Goal: Task Accomplishment & Management: Complete application form

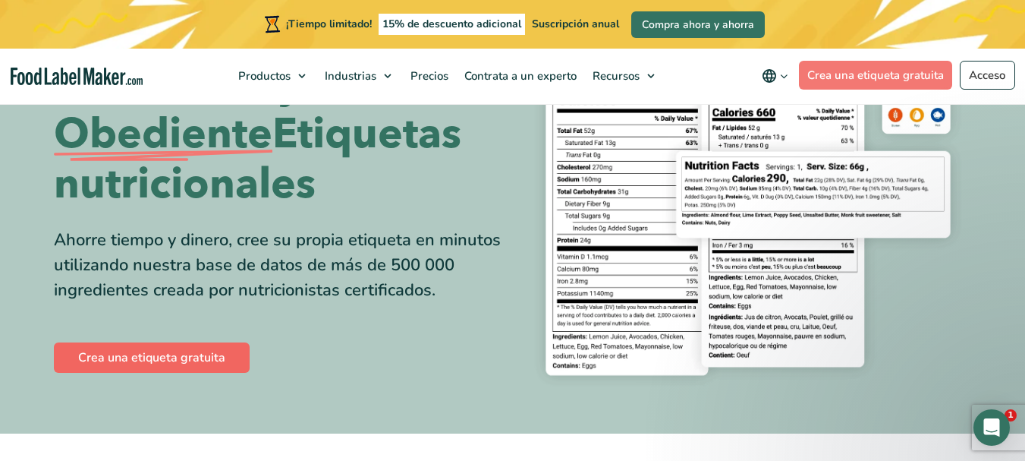
scroll to position [304, 0]
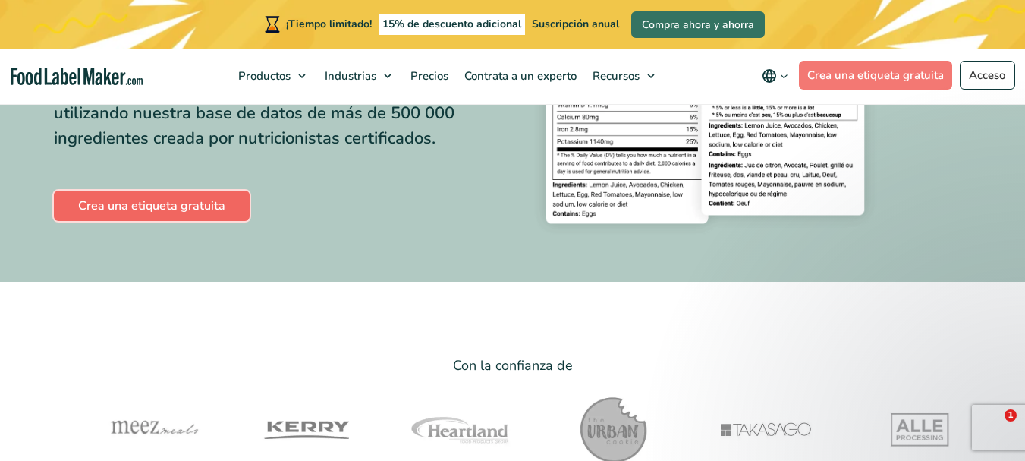
click at [147, 204] on font "Crea una etiqueta gratuita" at bounding box center [151, 205] width 147 height 17
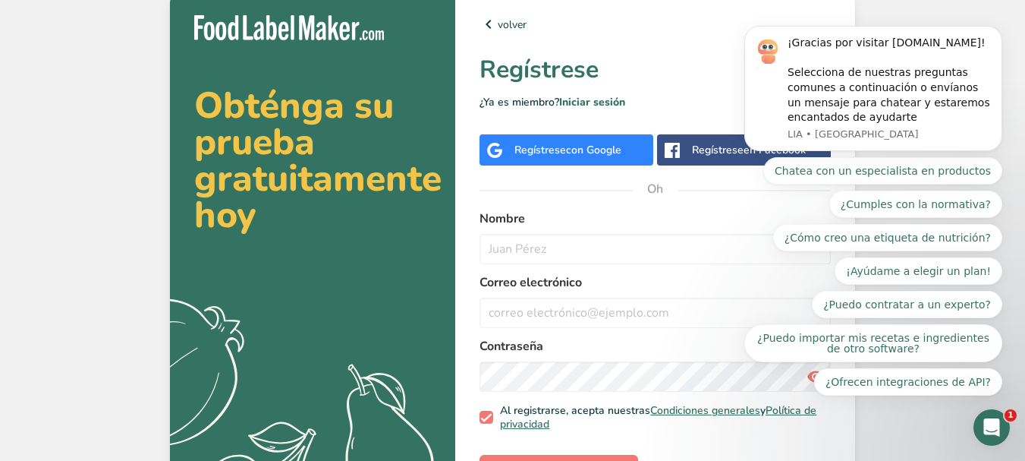
click at [583, 148] on font "con Google" at bounding box center [593, 150] width 55 height 14
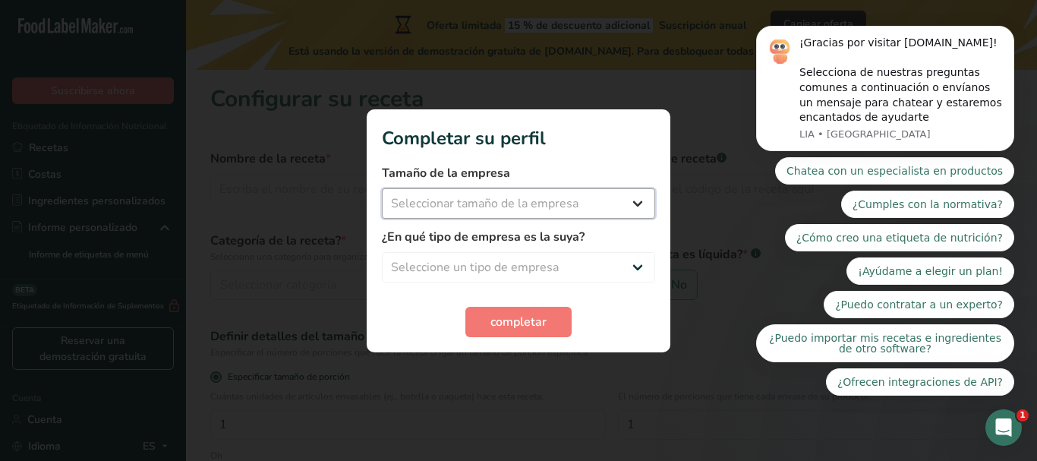
click at [629, 197] on select "Seleccionar tamaño de la empresa Menos de 10 empleados De 10 a 50 empleados De …" at bounding box center [518, 203] width 273 height 30
select select "1"
click at [382, 188] on select "Seleccionar tamaño de la empresa Menos de 10 empleados De 10 a 50 empleados De …" at bounding box center [518, 203] width 273 height 30
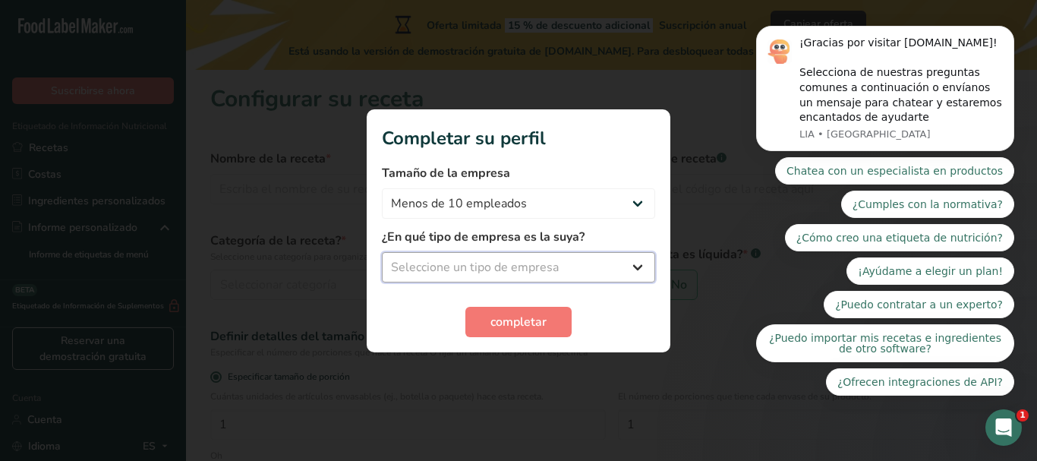
click at [634, 263] on select "Seleccione un tipo de empresa Fabricante de alimentos envasados Restaurante y c…" at bounding box center [518, 267] width 273 height 30
select select "1"
click at [382, 252] on select "Seleccione un tipo de empresa Fabricante de alimentos envasados Restaurante y c…" at bounding box center [518, 267] width 273 height 30
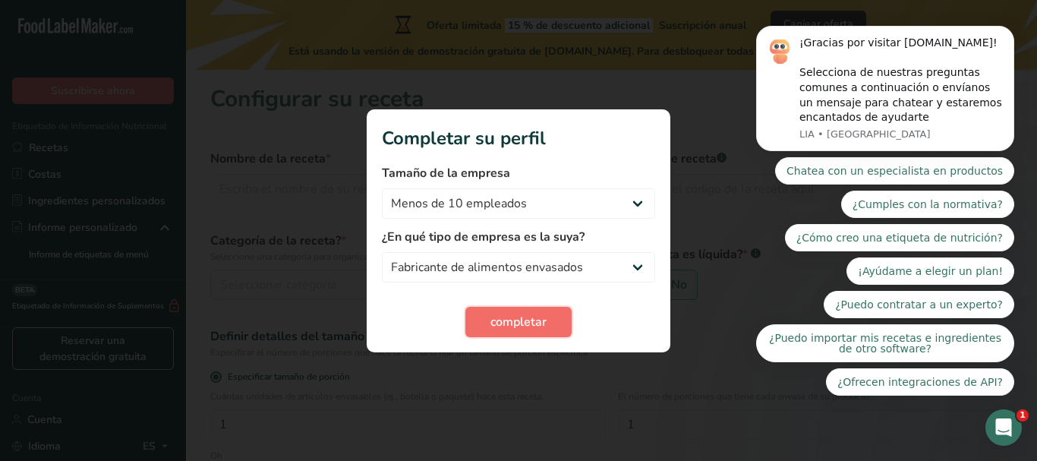
click at [515, 320] on font "completar" at bounding box center [518, 321] width 56 height 17
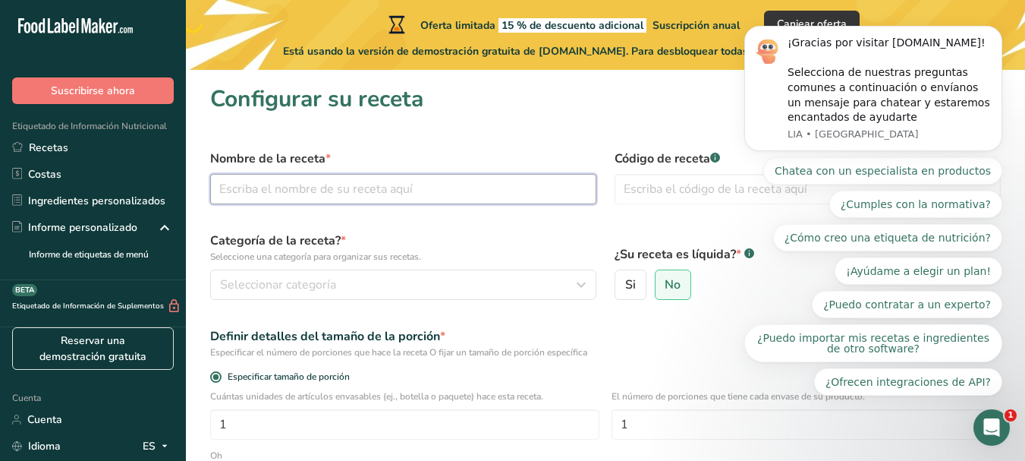
click at [282, 183] on input "text" at bounding box center [403, 189] width 386 height 30
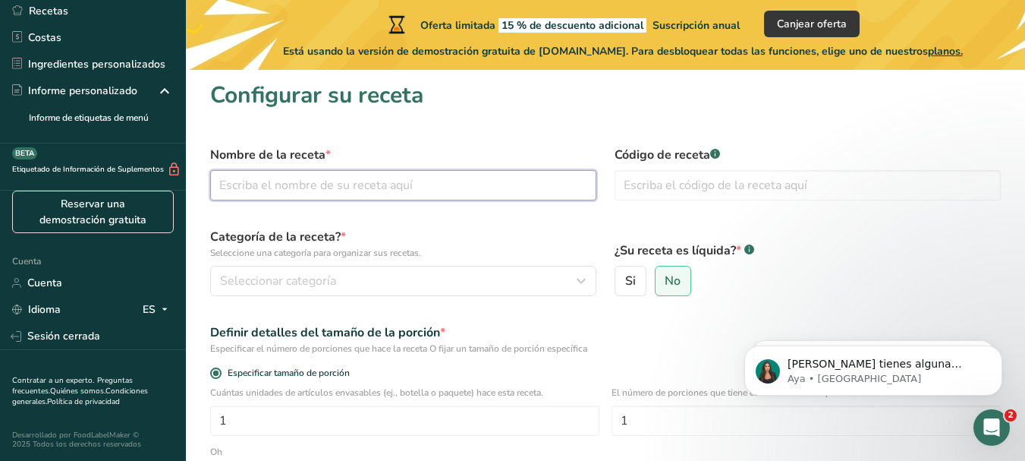
scroll to position [3, 0]
click at [288, 190] on input "text" at bounding box center [403, 186] width 386 height 30
type input "jalea de pitahaya"
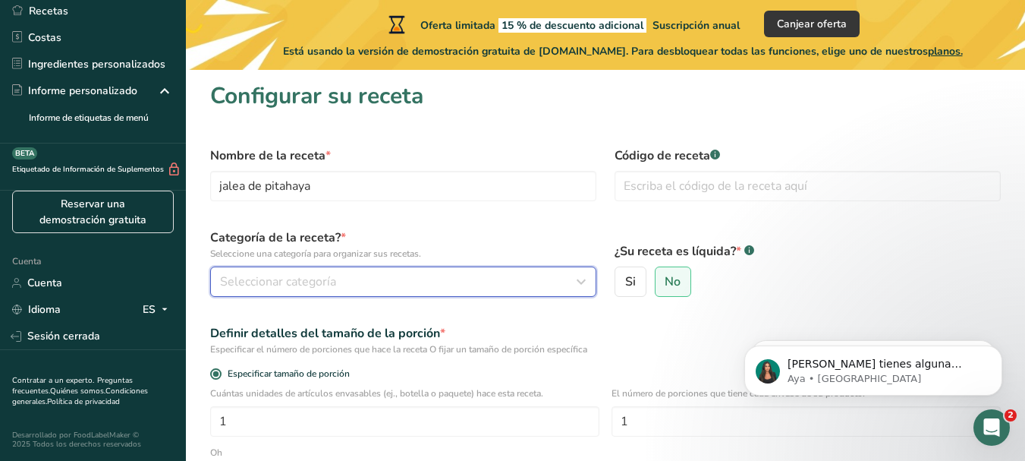
click at [317, 276] on font "Seleccionar categoría" at bounding box center [278, 281] width 116 height 17
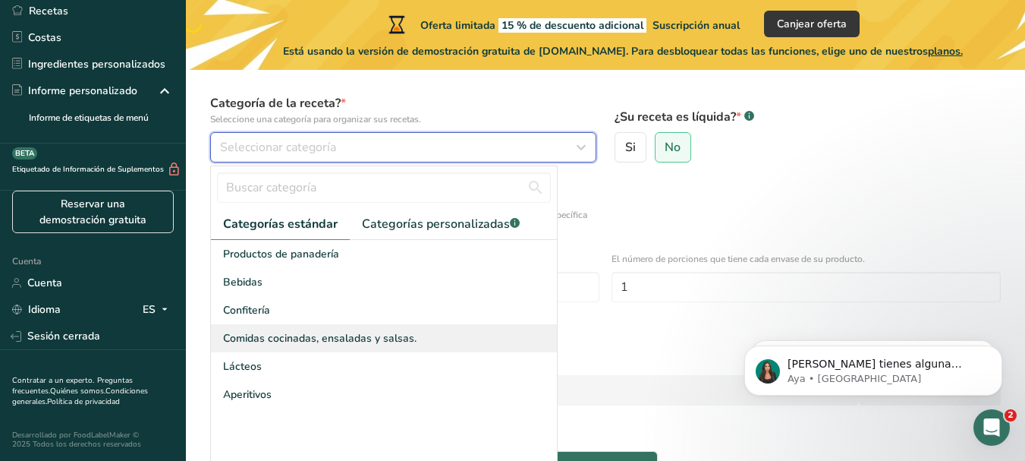
scroll to position [155, 0]
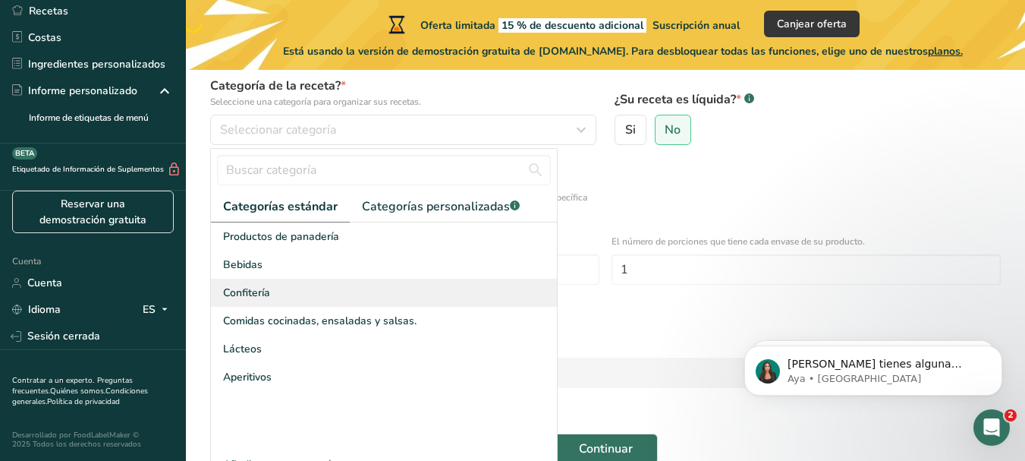
click at [260, 294] on font "Confitería" at bounding box center [246, 292] width 47 height 14
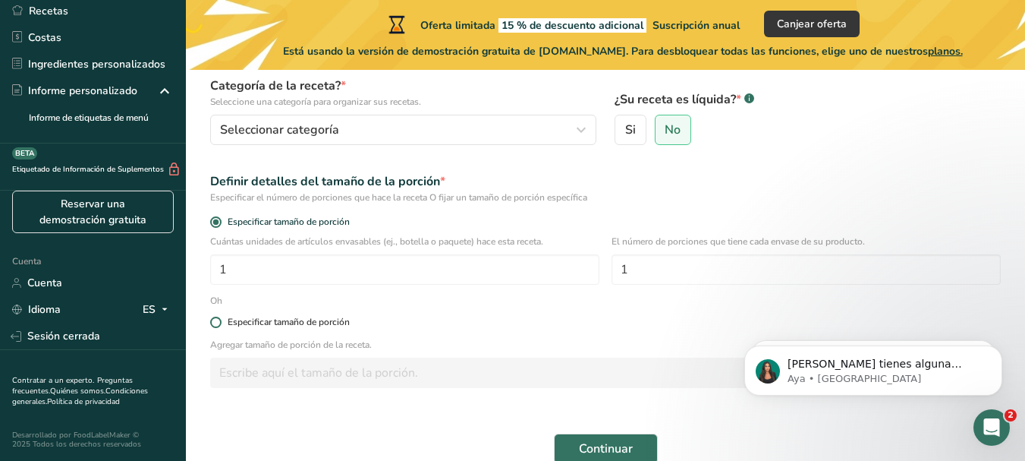
click at [220, 320] on span at bounding box center [215, 321] width 11 height 11
click at [220, 320] on input "Especificar tamaño de porción" at bounding box center [215, 322] width 10 height 10
radio input "true"
radio input "false"
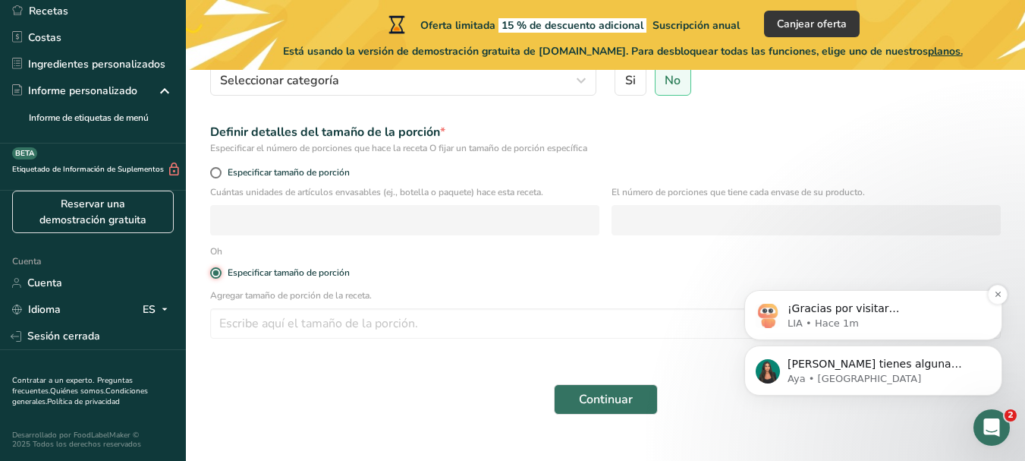
scroll to position [231, 0]
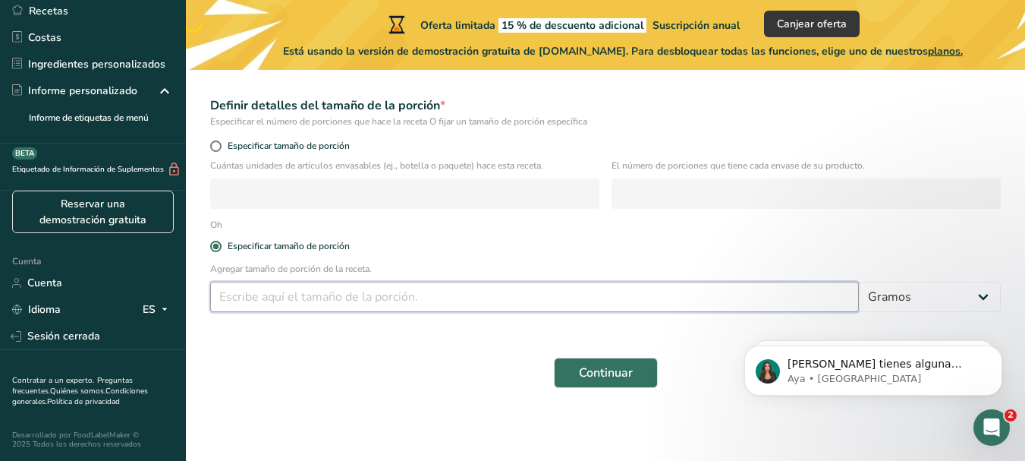
click at [324, 291] on input "number" at bounding box center [534, 297] width 649 height 30
type input "15"
click at [622, 367] on font "Continuar" at bounding box center [606, 372] width 54 height 17
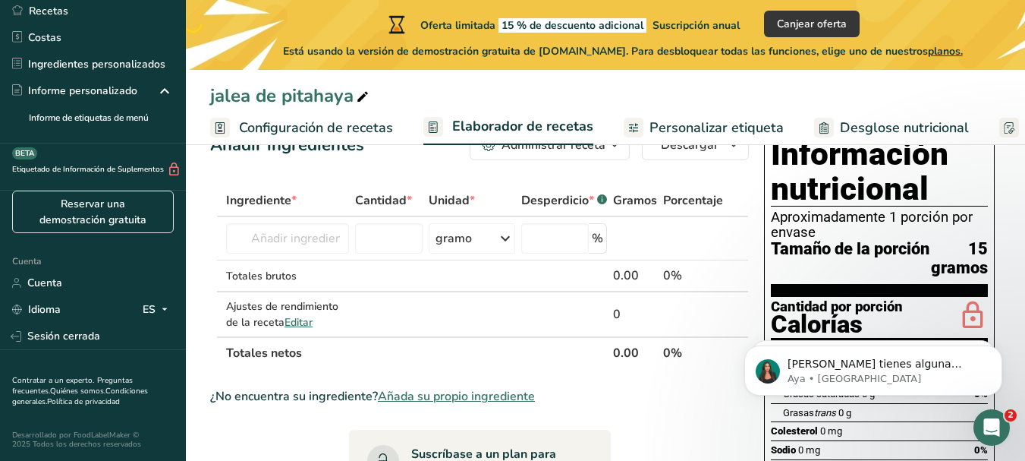
scroll to position [76, 0]
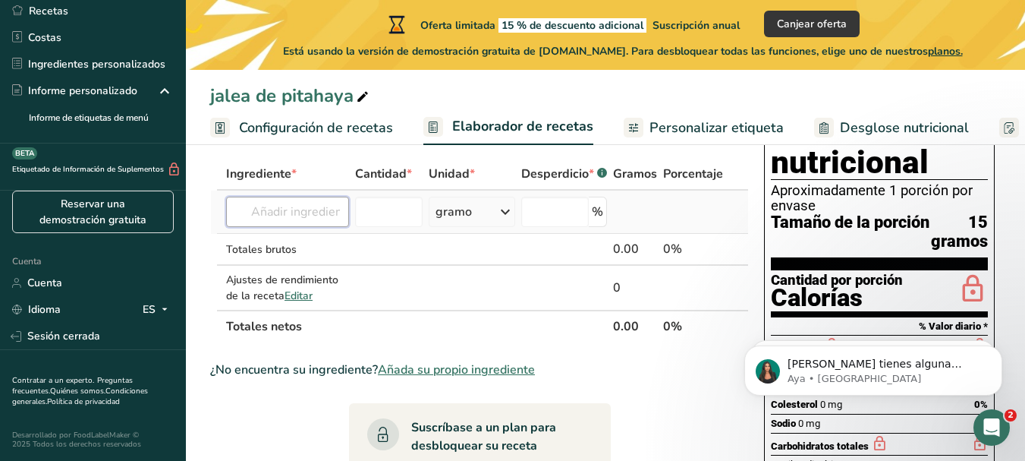
click at [306, 209] on input "text" at bounding box center [287, 212] width 123 height 30
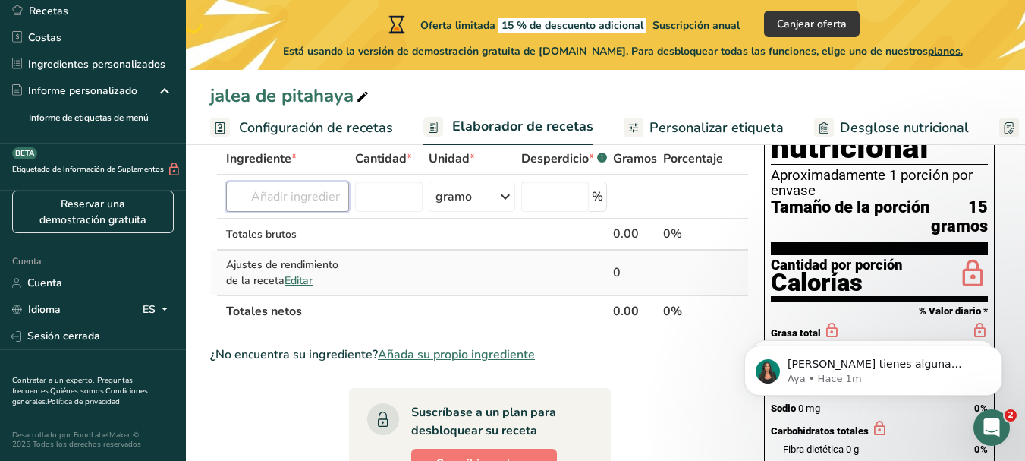
scroll to position [50, 0]
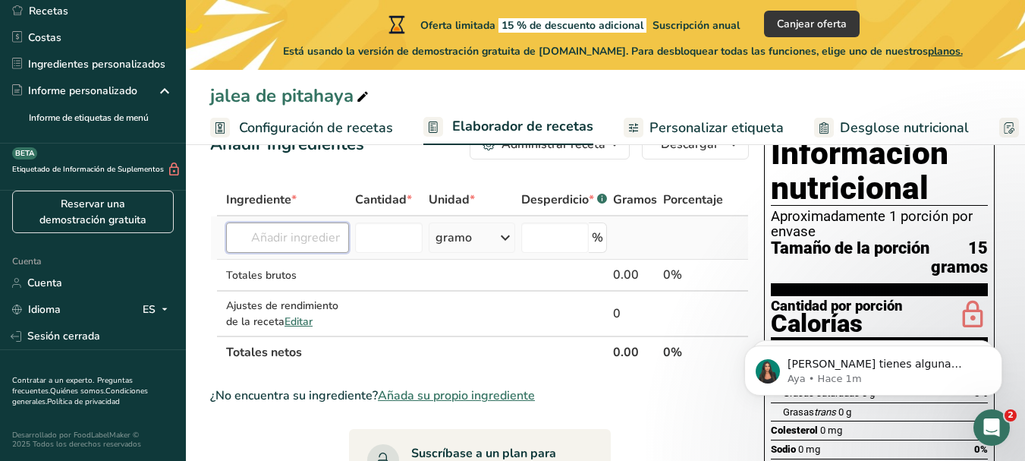
click at [258, 232] on input "text" at bounding box center [287, 237] width 123 height 30
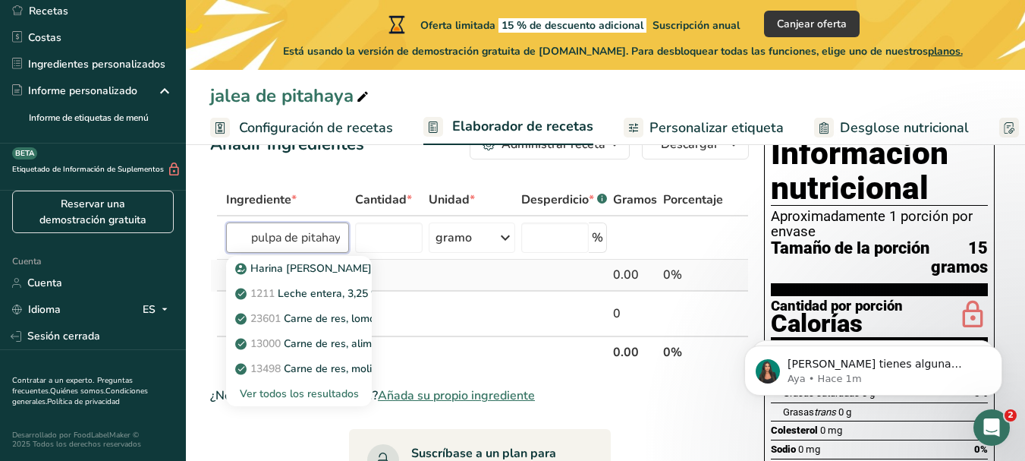
scroll to position [0, 8]
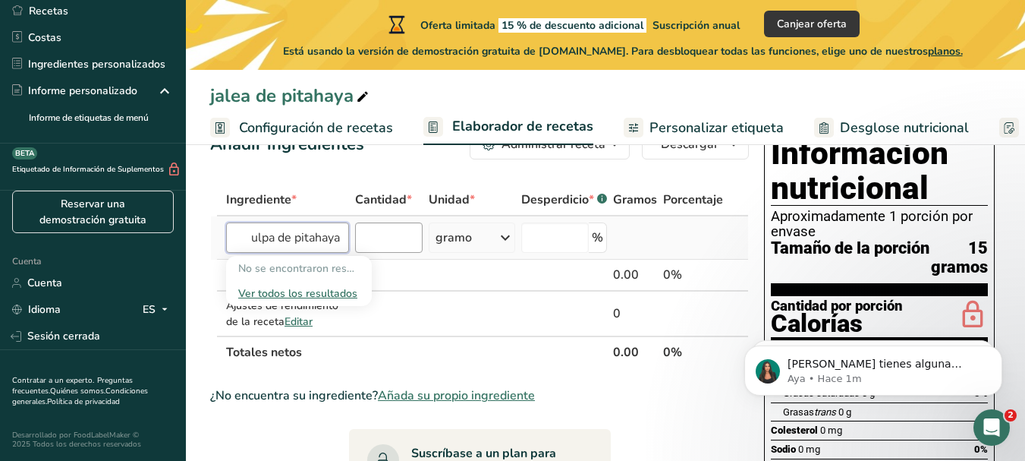
type input "pulpa de pitahaya"
click at [386, 235] on input "number" at bounding box center [389, 237] width 68 height 30
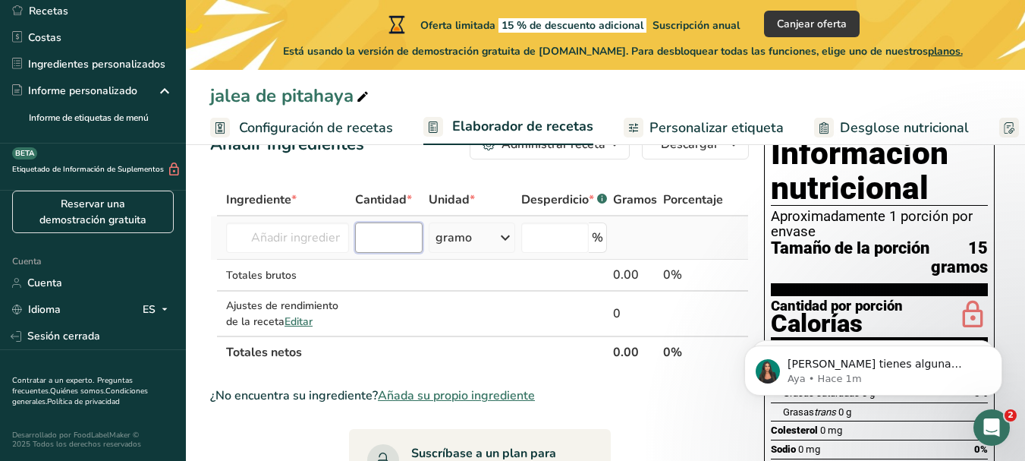
scroll to position [0, 0]
click at [710, 124] on font "Personalizar etiqueta" at bounding box center [717, 127] width 134 height 18
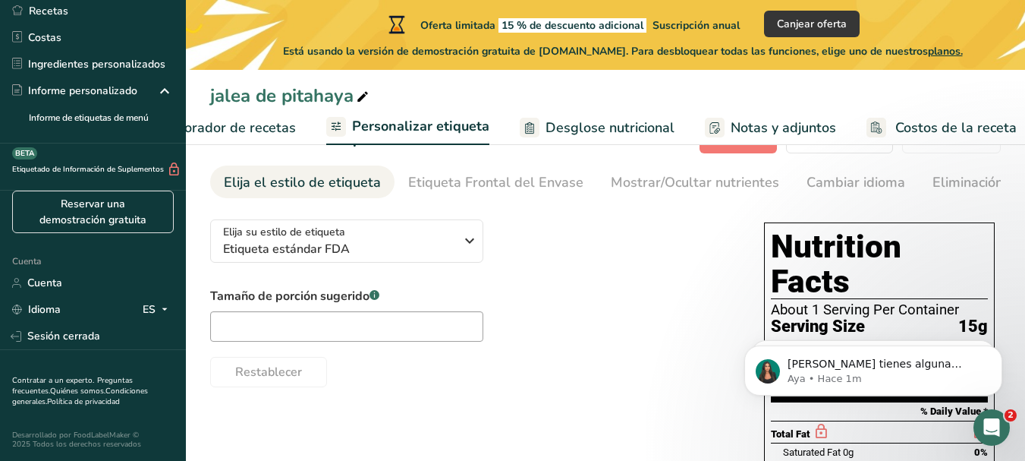
scroll to position [0, 305]
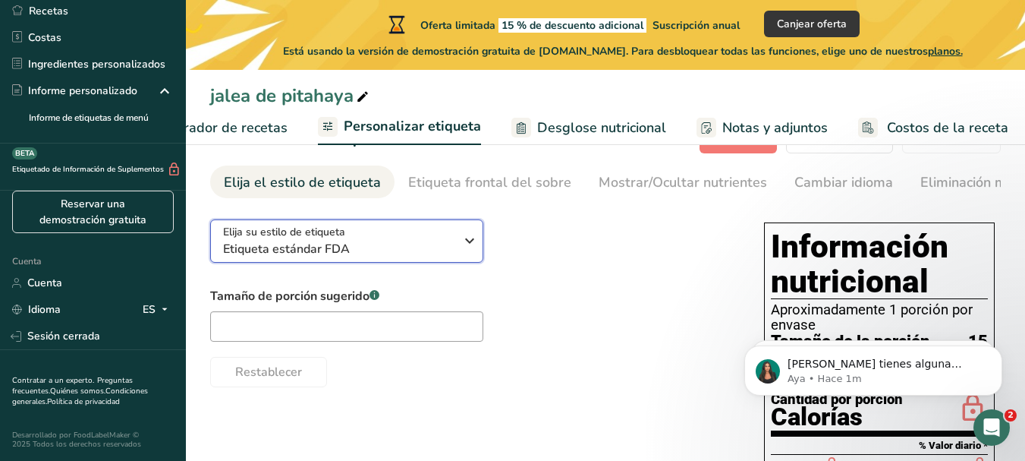
click at [464, 242] on icon "button" at bounding box center [470, 240] width 18 height 27
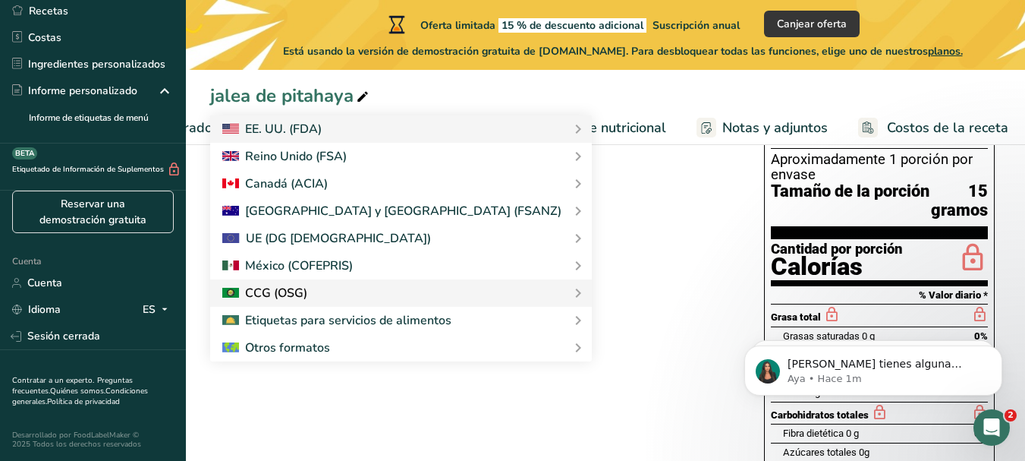
scroll to position [202, 0]
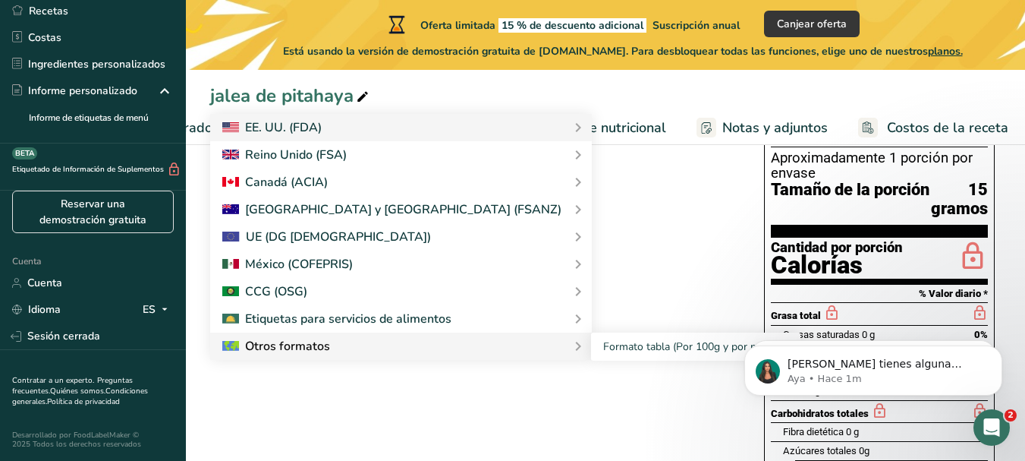
click at [317, 350] on font "Otros formatos" at bounding box center [287, 346] width 85 height 17
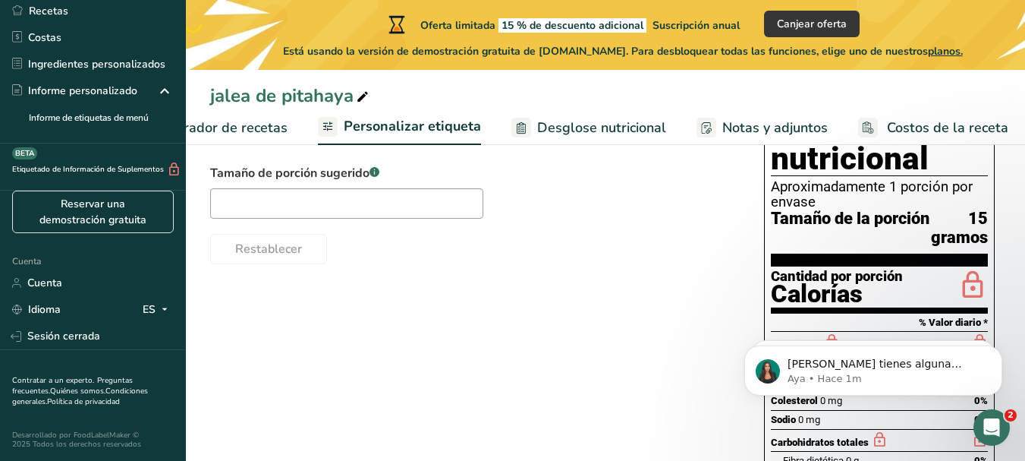
scroll to position [50, 0]
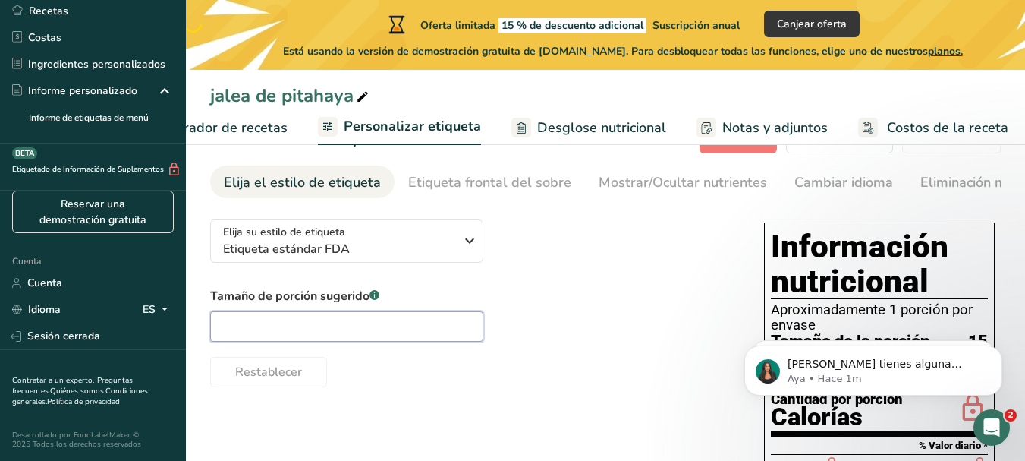
click at [305, 320] on input "text" at bounding box center [346, 326] width 273 height 30
click at [320, 326] on input "15" at bounding box center [346, 326] width 273 height 30
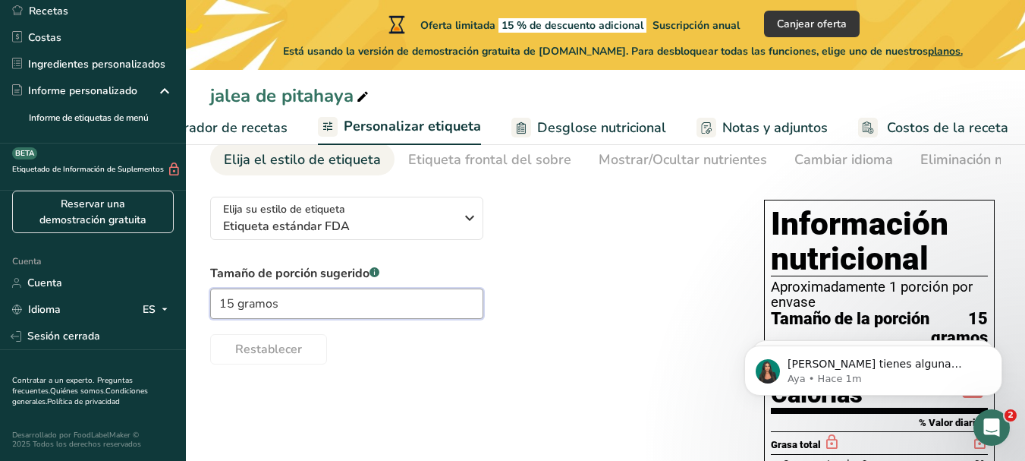
scroll to position [0, 0]
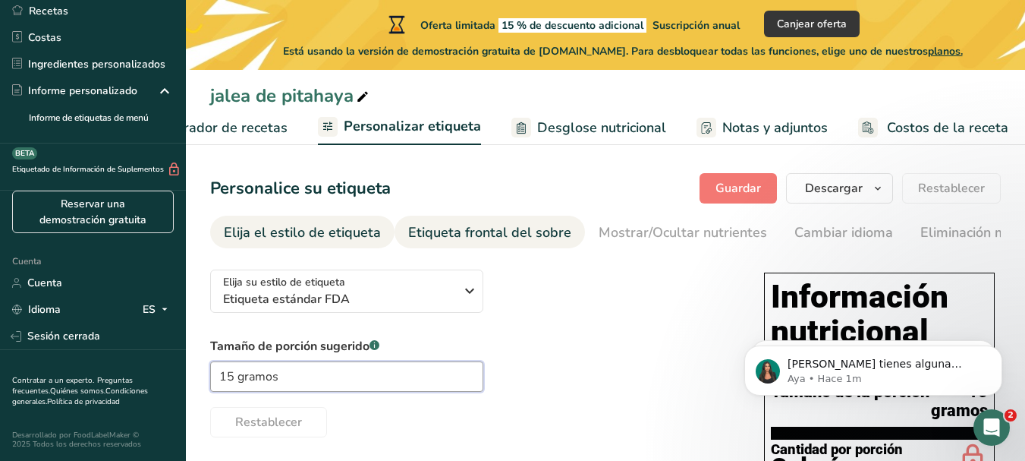
type input "15 gramos"
click at [493, 229] on font "Etiqueta frontal del sobre" at bounding box center [489, 232] width 163 height 18
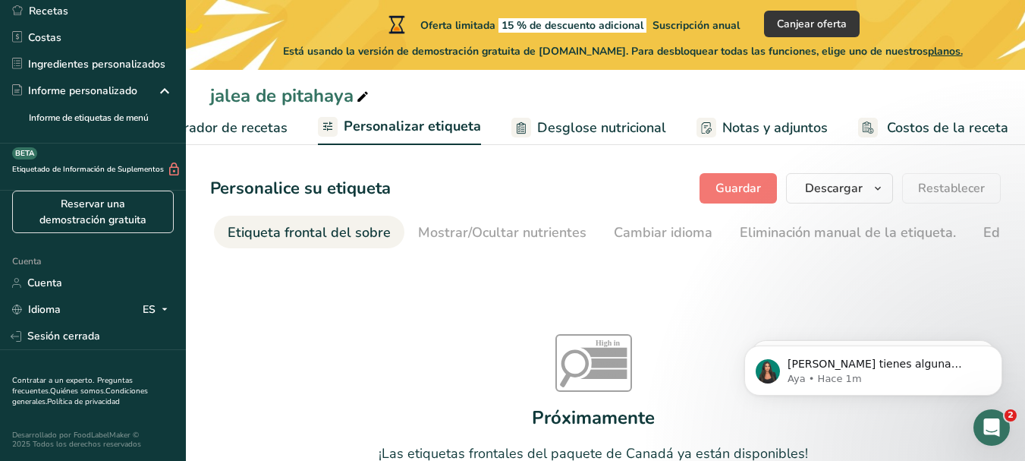
click at [257, 129] on font "Elaborador de recetas" at bounding box center [217, 127] width 140 height 18
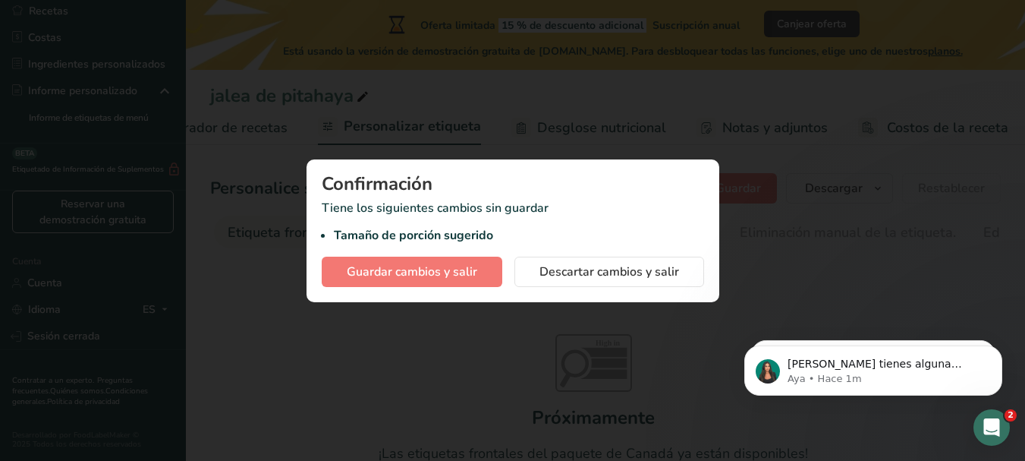
scroll to position [0, 218]
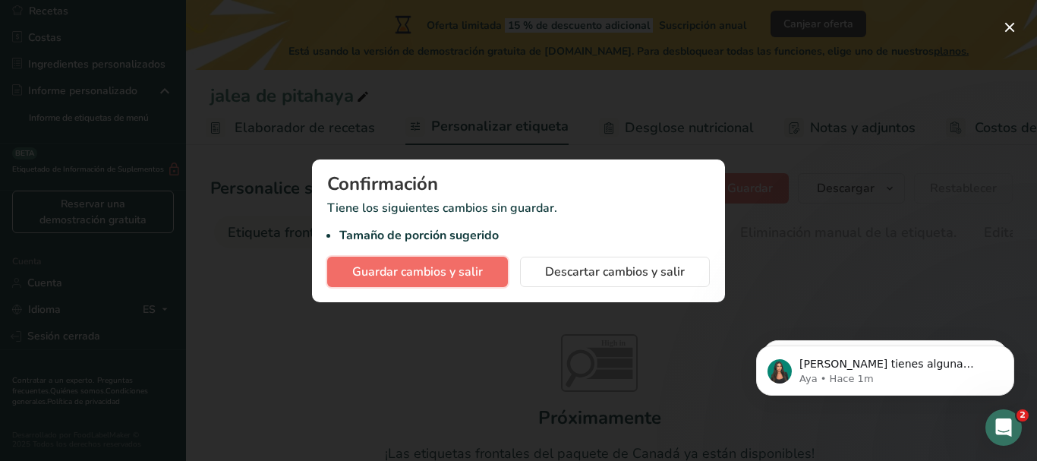
click at [471, 274] on font "Guardar cambios y salir" at bounding box center [417, 271] width 131 height 17
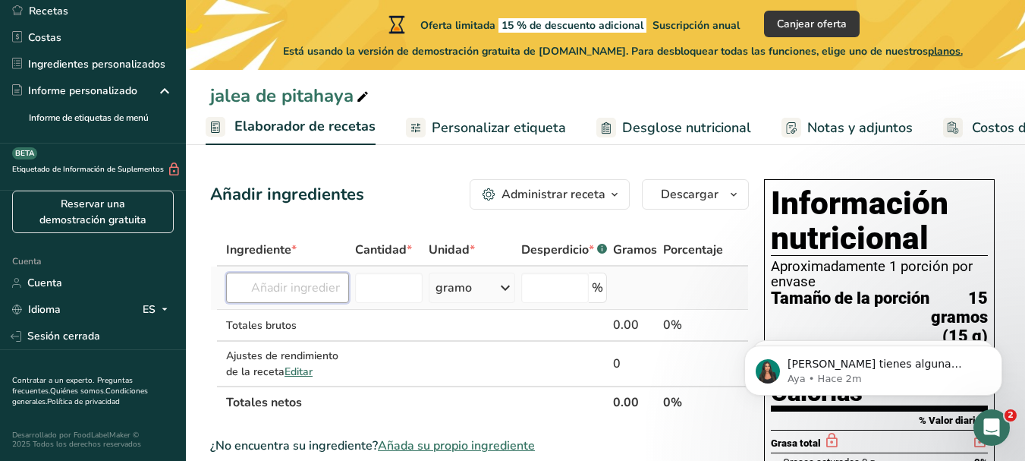
click at [246, 290] on input "text" at bounding box center [287, 287] width 123 height 30
click at [250, 284] on input "text" at bounding box center [287, 287] width 123 height 30
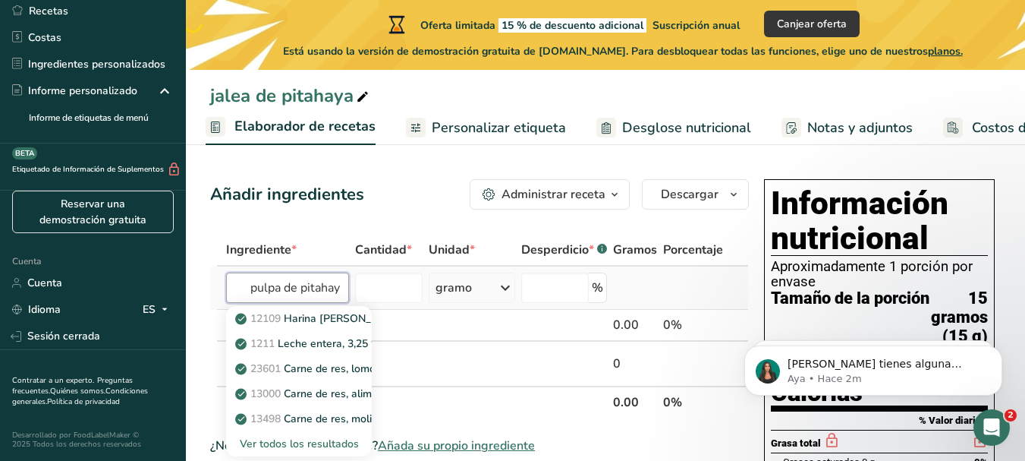
scroll to position [0, 8]
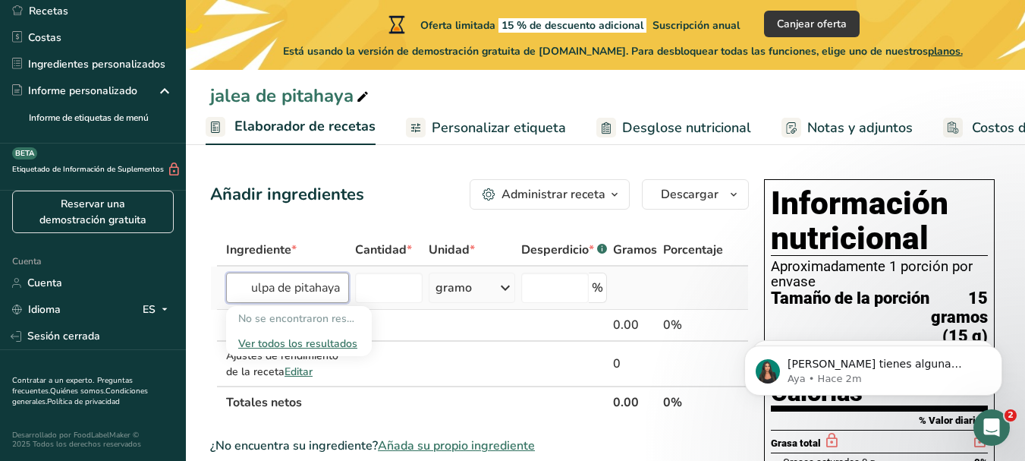
click at [345, 288] on input "pulpa de pitahaya" at bounding box center [287, 287] width 123 height 30
type input "p"
type input "a"
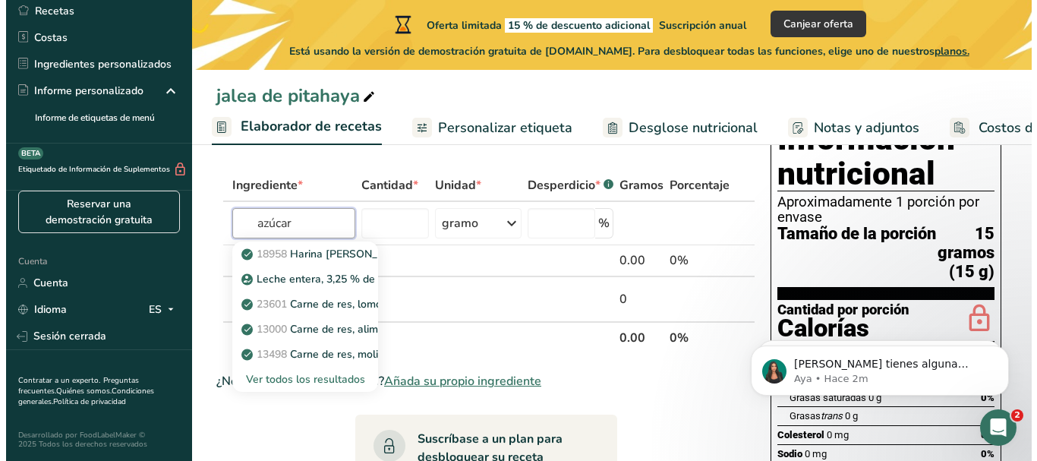
scroll to position [152, 0]
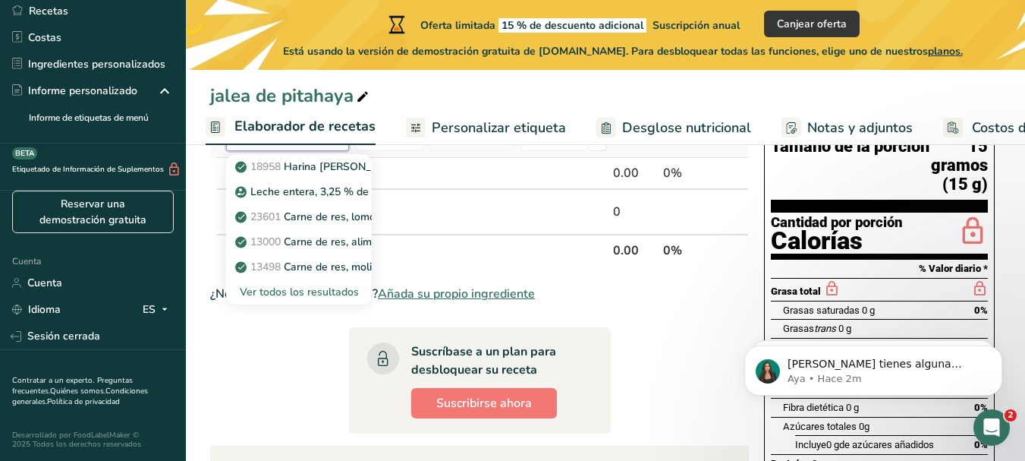
type input "azúcar"
click at [320, 292] on font "Ver todos los resultados" at bounding box center [299, 292] width 119 height 14
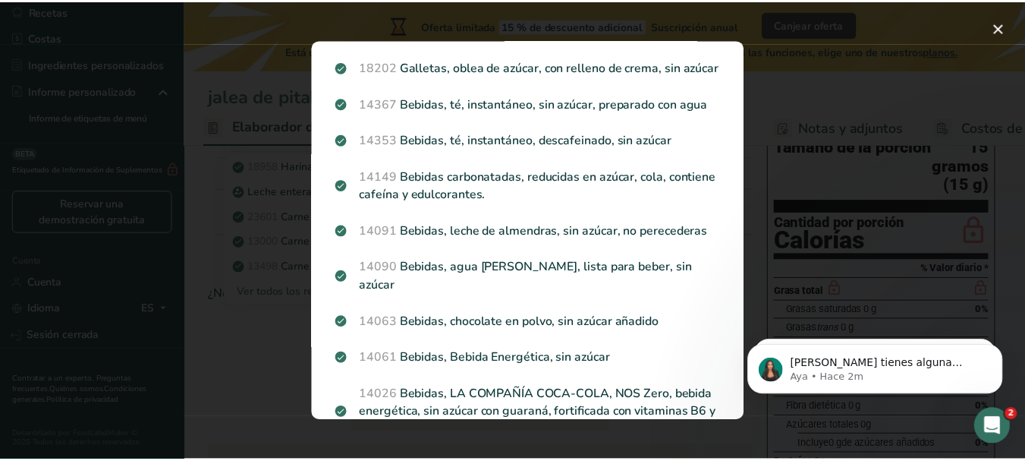
scroll to position [1063, 0]
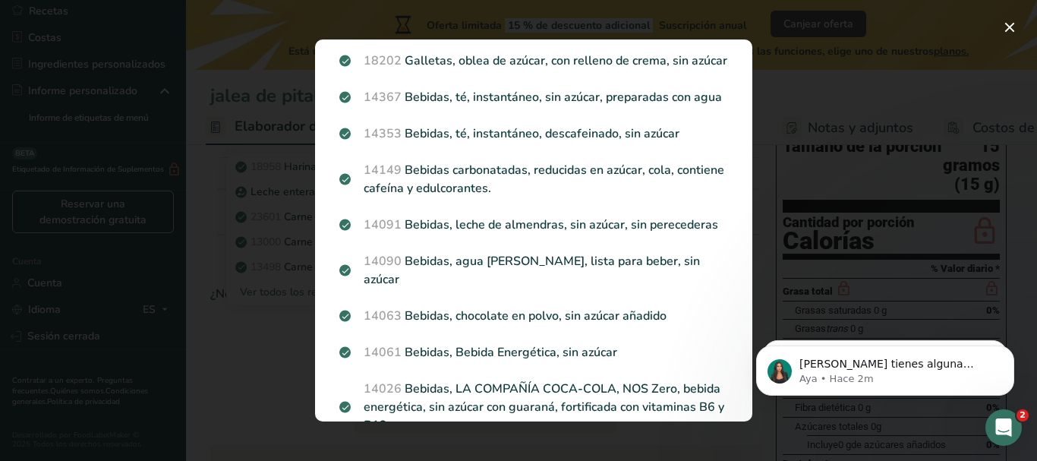
click at [958, 33] on div "Resultados de búsqueda modal" at bounding box center [518, 230] width 1037 height 461
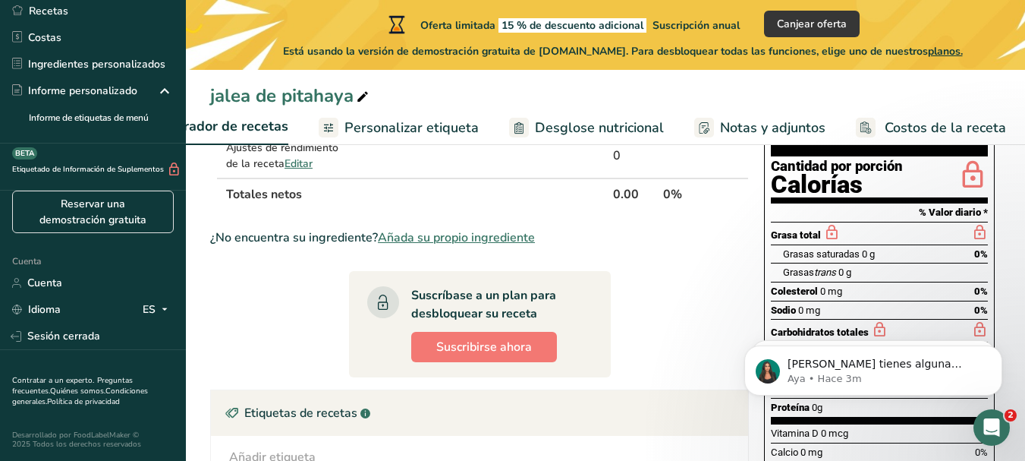
scroll to position [126, 0]
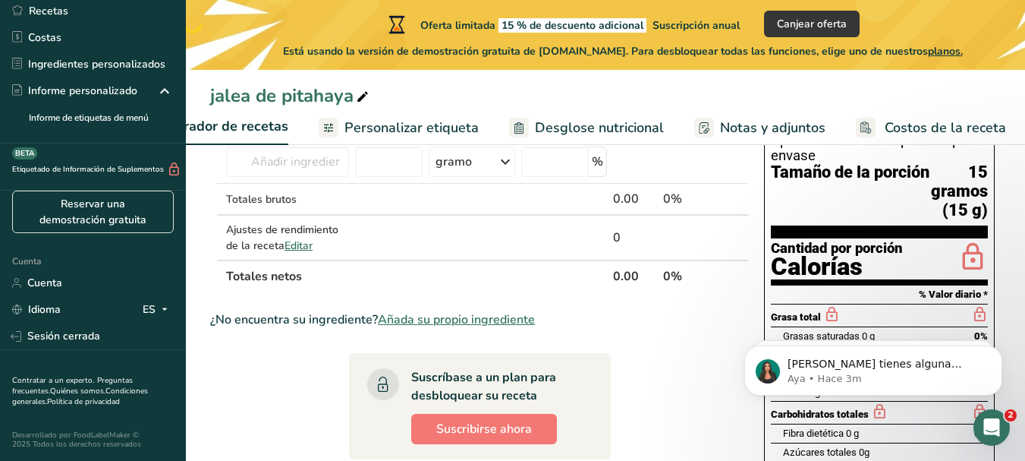
click at [250, 128] on font "Elaborador de recetas" at bounding box center [217, 126] width 141 height 18
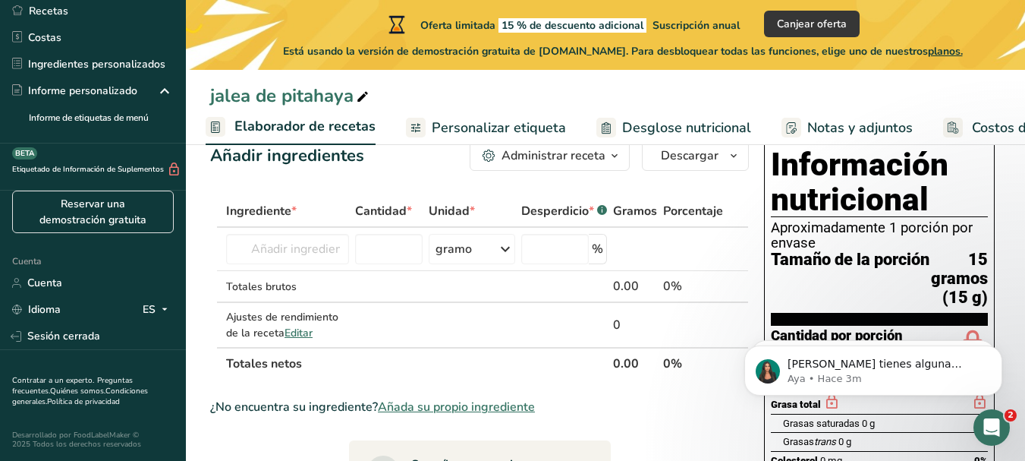
scroll to position [24, 0]
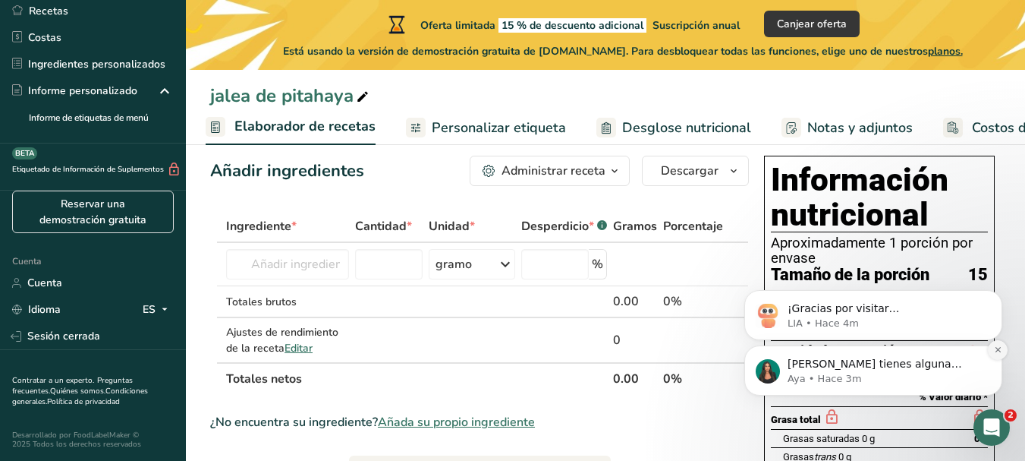
click at [994, 348] on icon "Dismiss notification" at bounding box center [998, 349] width 8 height 8
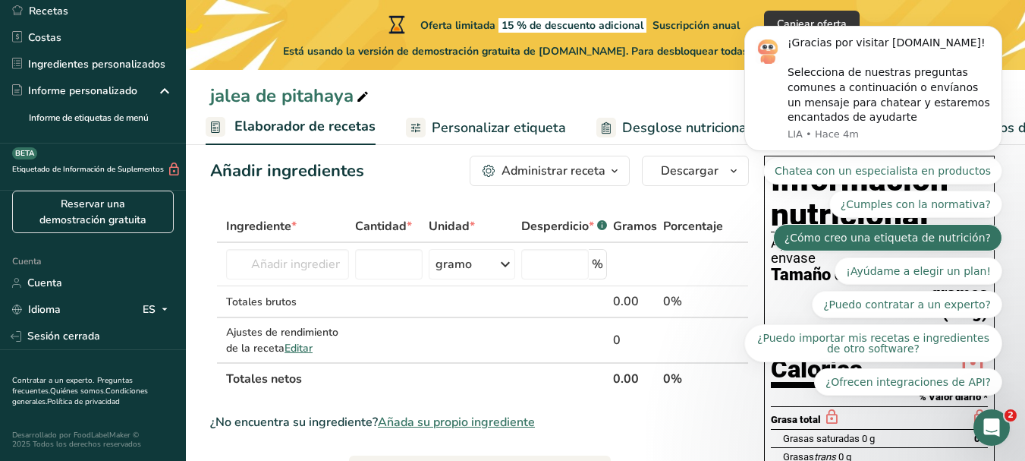
click at [884, 232] on button "¿Cómo creo una etiqueta de nutrición?" at bounding box center [887, 237] width 229 height 27
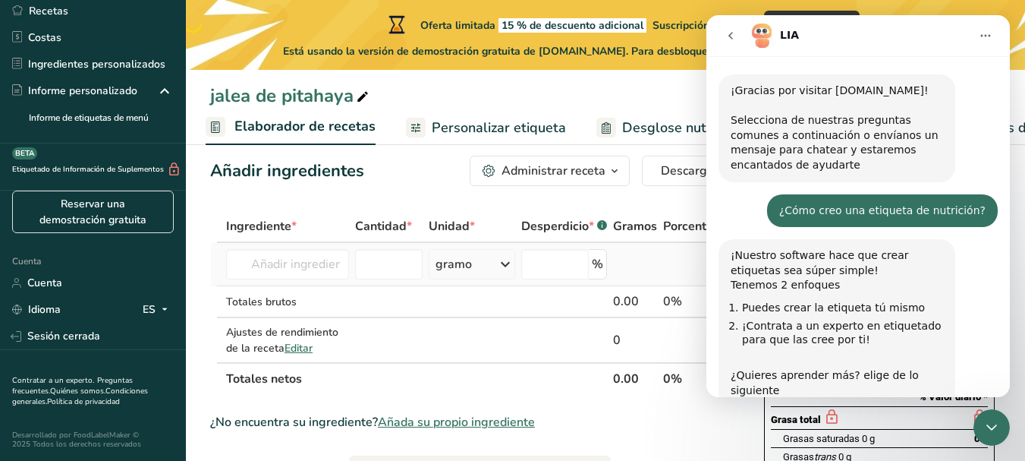
scroll to position [153, 0]
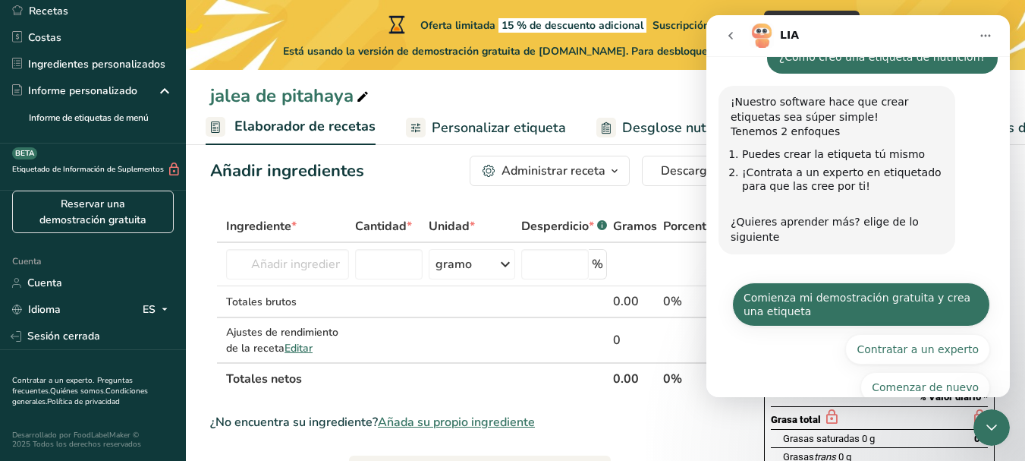
click at [899, 282] on button "Comienza mi demostración gratuita y crea una etiqueta" at bounding box center [861, 304] width 258 height 44
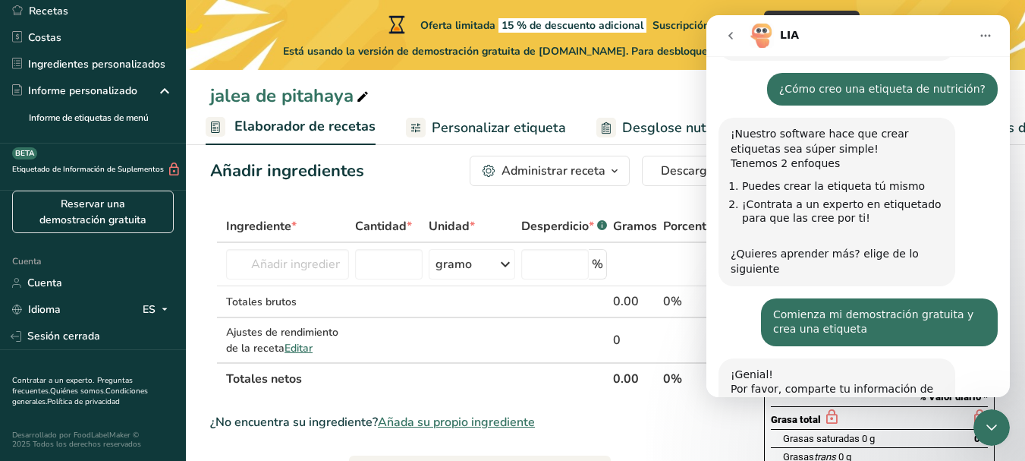
scroll to position [252, 0]
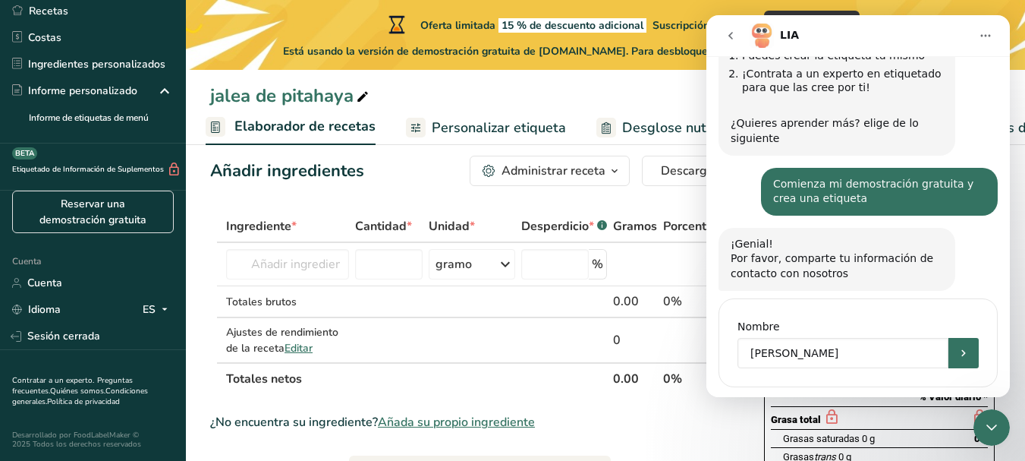
click at [906, 338] on input "[PERSON_NAME]" at bounding box center [843, 353] width 211 height 30
type input "[PERSON_NAME]"
click at [962, 338] on button "Enviar" at bounding box center [964, 353] width 30 height 30
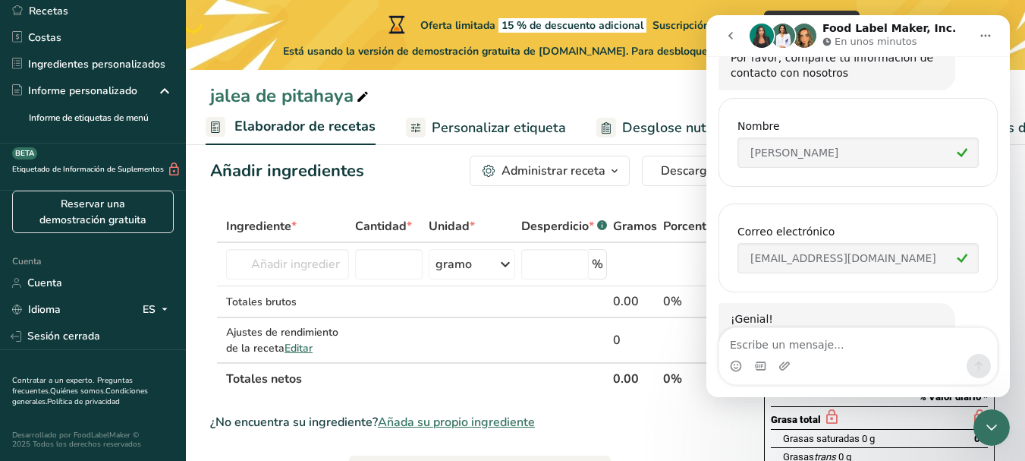
scroll to position [549, 0]
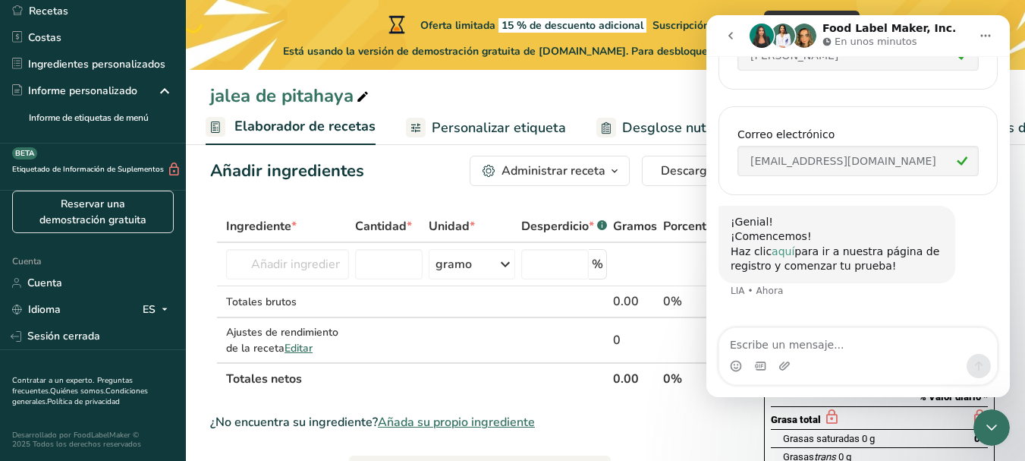
click at [779, 245] on link "aquí" at bounding box center [783, 251] width 23 height 12
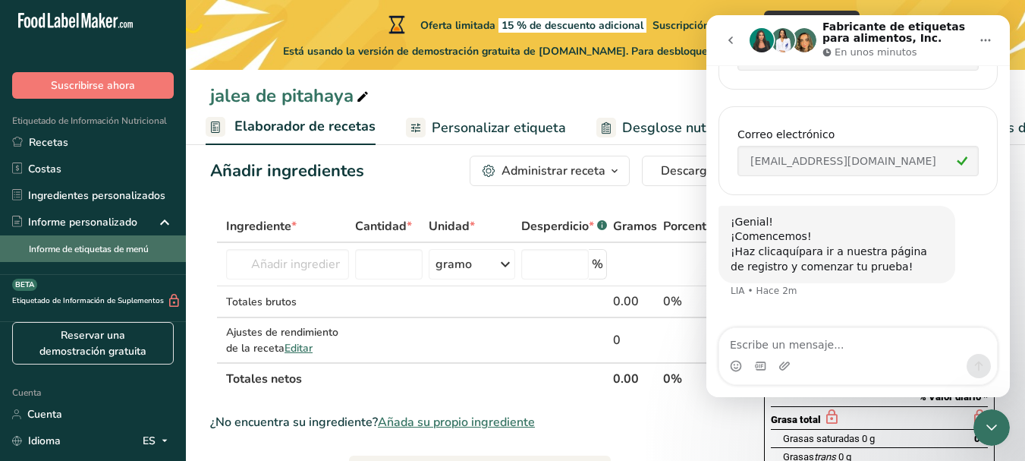
scroll to position [0, 0]
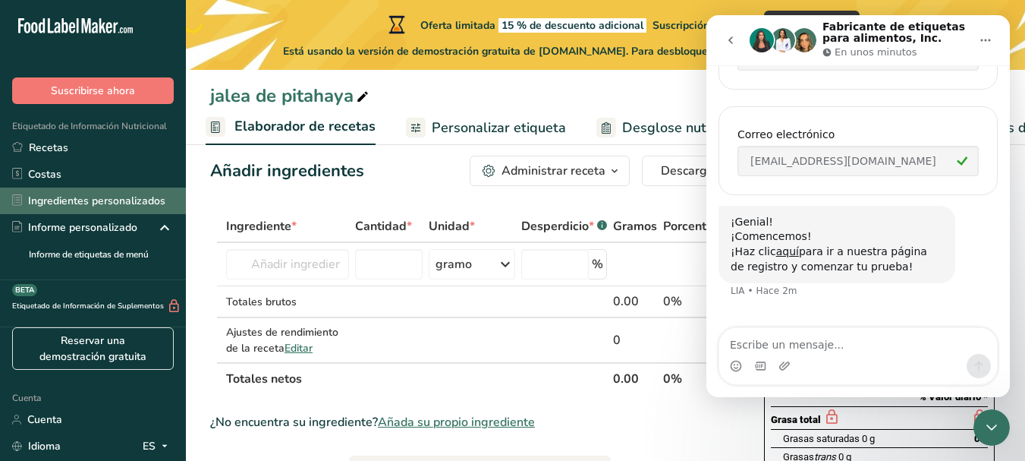
click at [84, 200] on font "Ingredientes personalizados" at bounding box center [96, 201] width 137 height 16
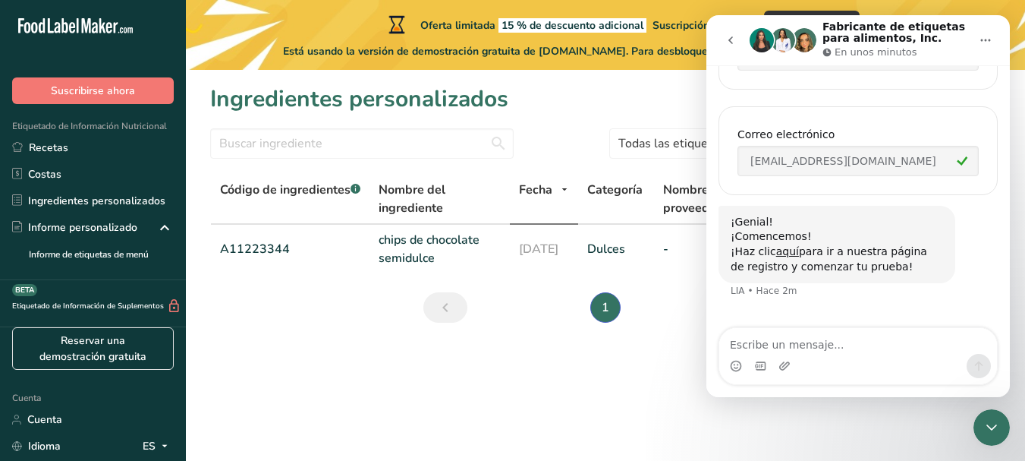
click at [612, 416] on main "Oferta limitada 15 % de descuento adicional Suscripción anual Canjear oferta Es…" at bounding box center [512, 230] width 1025 height 461
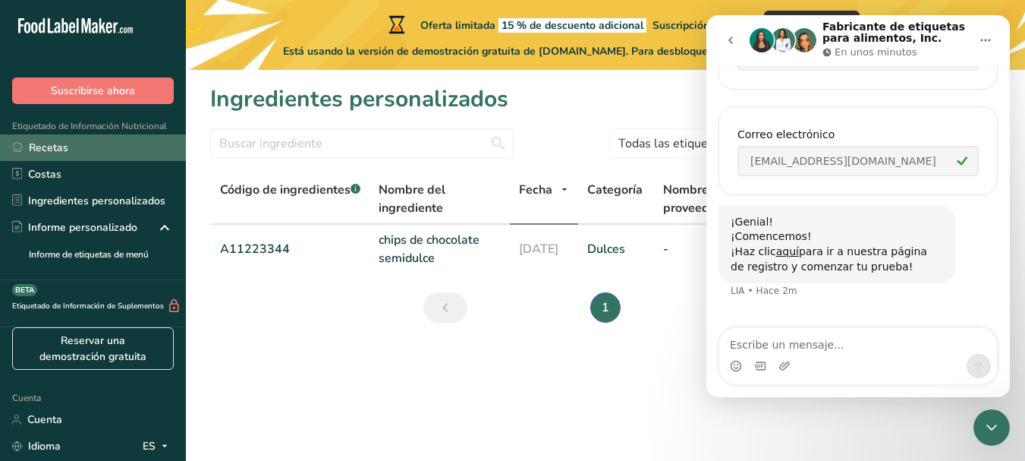
click at [46, 146] on font "Recetas" at bounding box center [48, 147] width 39 height 14
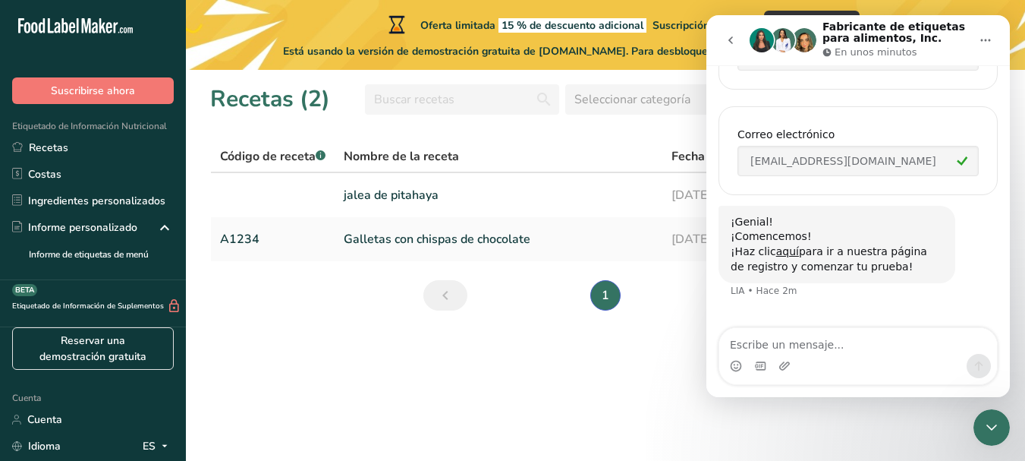
click at [999, 423] on icon "Cerrar Intercom Messenger" at bounding box center [992, 427] width 18 height 18
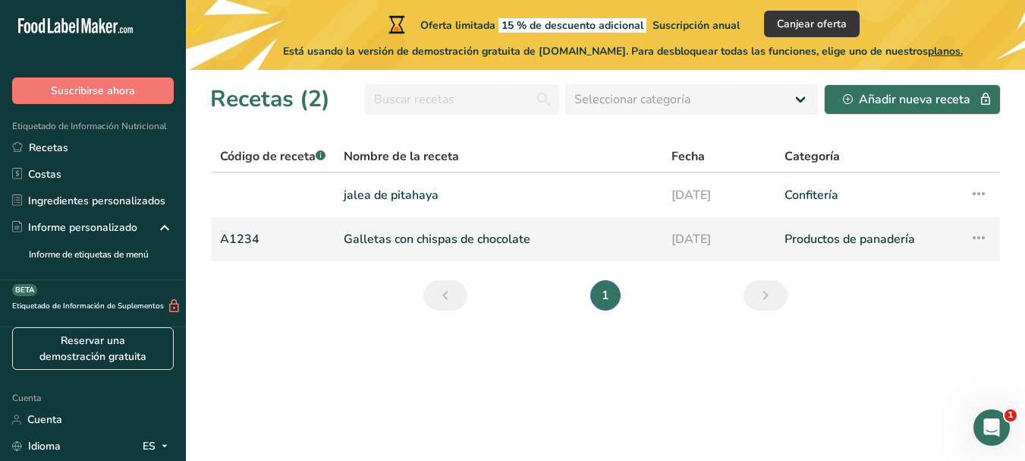
scroll to position [559, 0]
click at [987, 236] on icon at bounding box center [979, 237] width 18 height 27
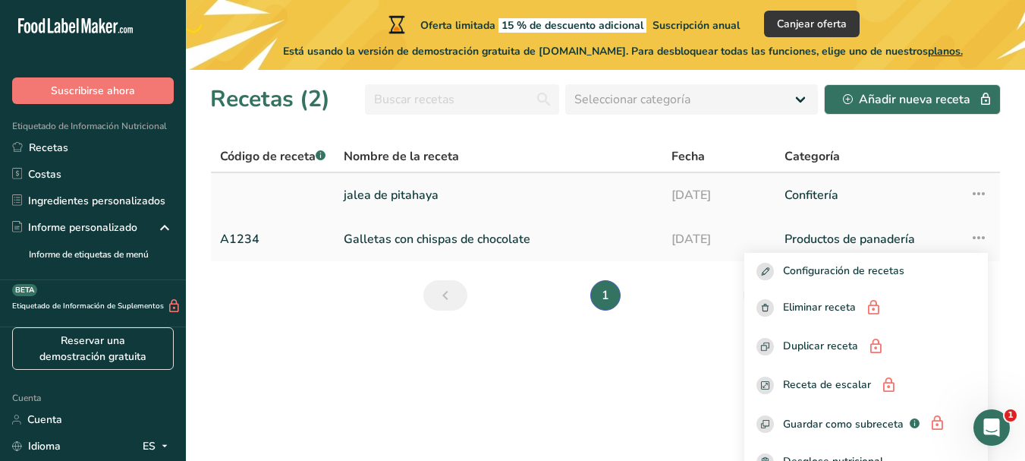
click at [970, 181] on icon at bounding box center [979, 193] width 18 height 27
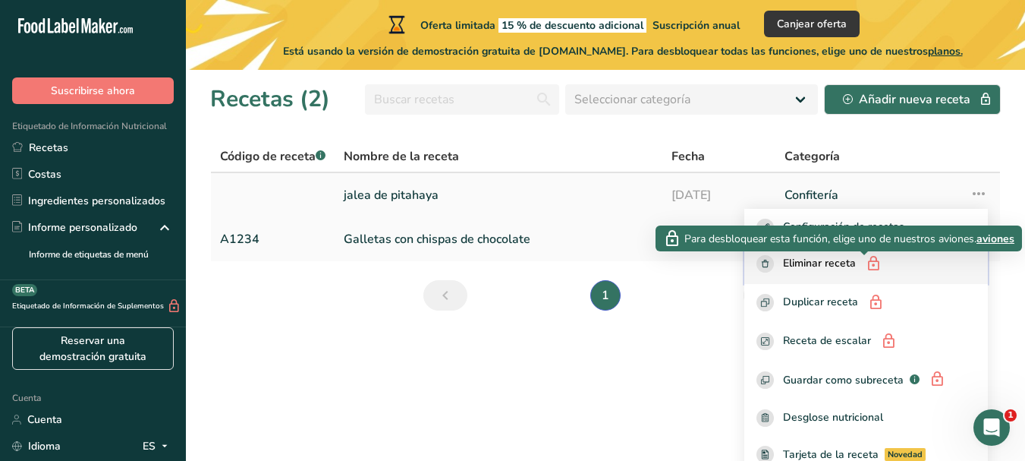
click at [865, 266] on icon "button" at bounding box center [873, 264] width 17 height 23
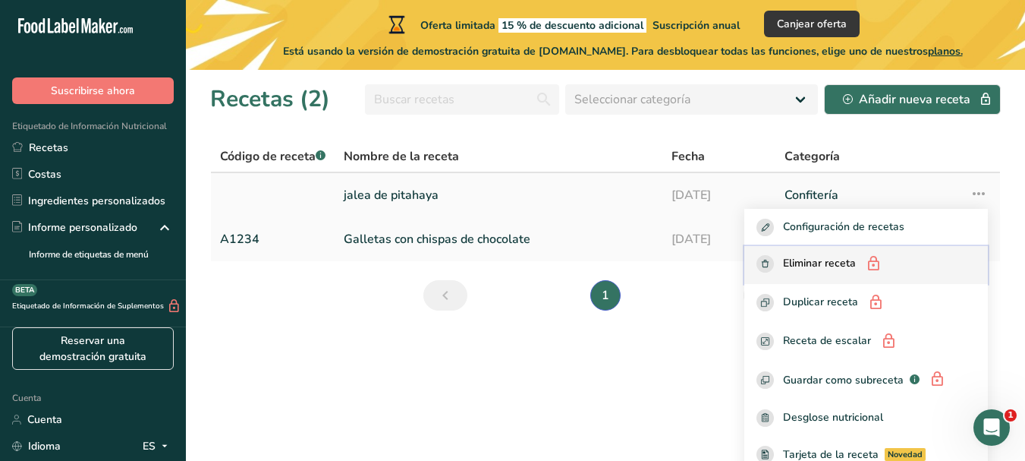
click at [815, 251] on button "Eliminar receta" at bounding box center [867, 265] width 244 height 39
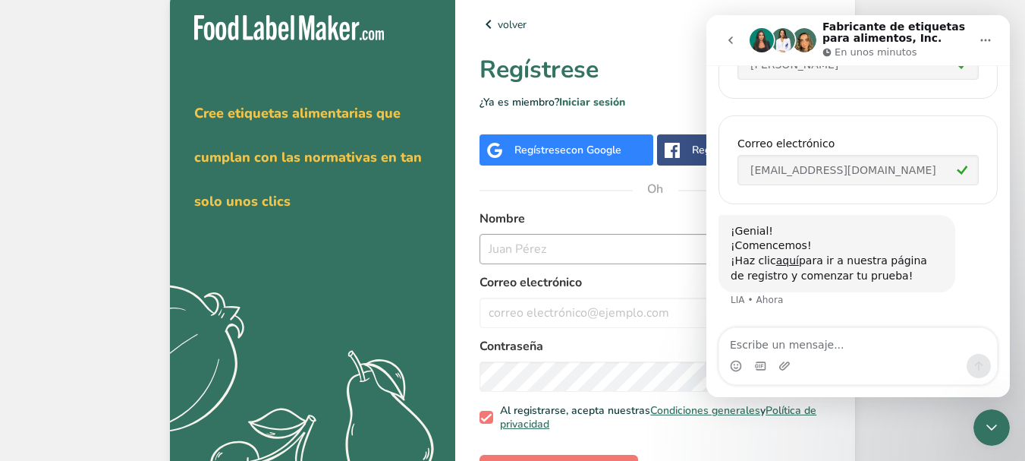
scroll to position [559, 0]
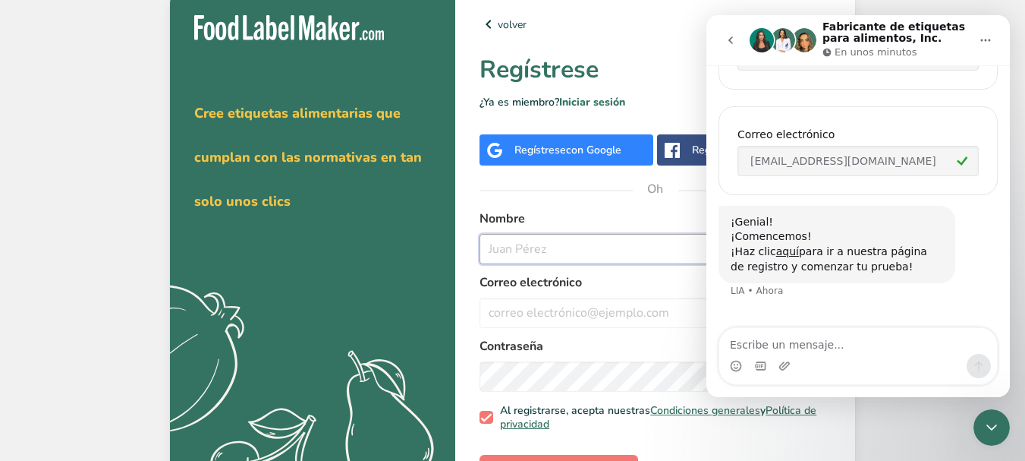
click at [546, 247] on input "text" at bounding box center [655, 249] width 351 height 30
click at [643, 46] on div "volver Regístrese ¿Ya es miembro? Iniciar sesión Regístrese con Google Regístre…" at bounding box center [655, 255] width 400 height 528
click at [529, 247] on input "text" at bounding box center [655, 249] width 351 height 30
type input "Tania Valladares"
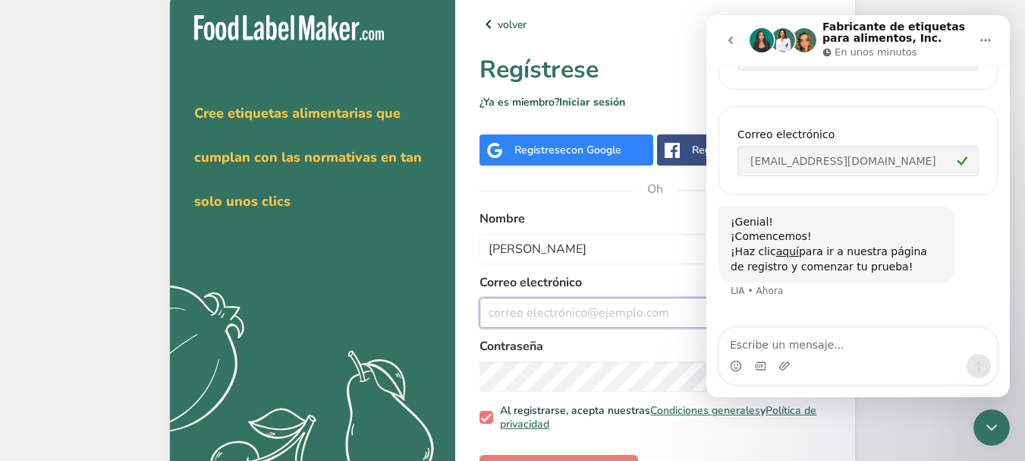
click at [507, 310] on input "email" at bounding box center [655, 313] width 351 height 30
type input "[EMAIL_ADDRESS][DOMAIN_NAME]"
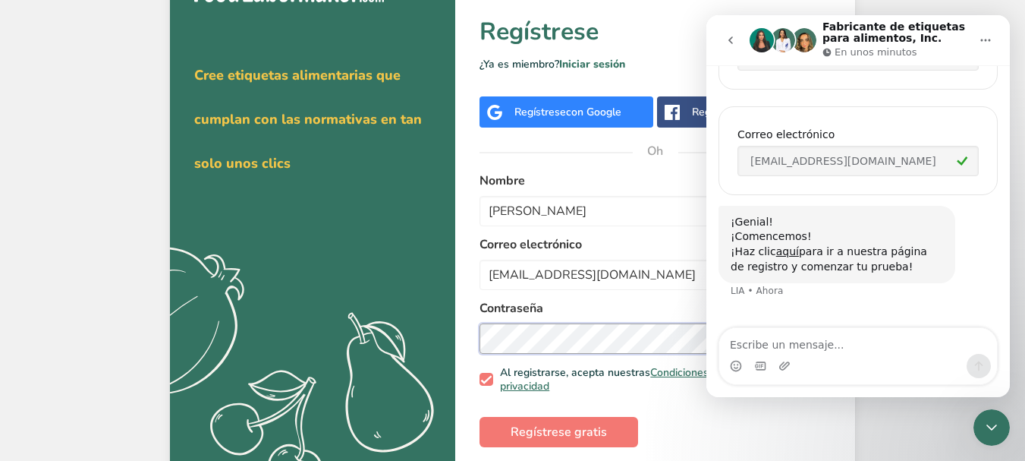
scroll to position [58, 0]
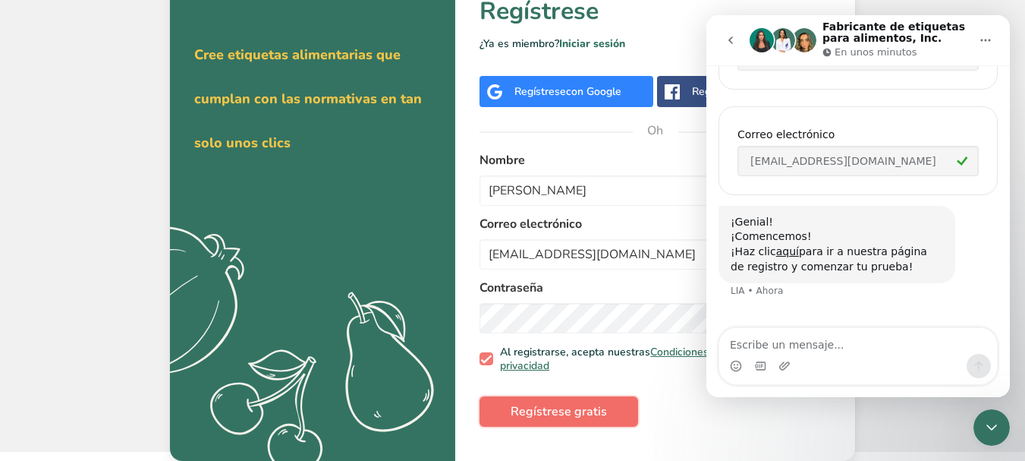
click at [552, 405] on font "Regístrese gratis" at bounding box center [559, 411] width 96 height 17
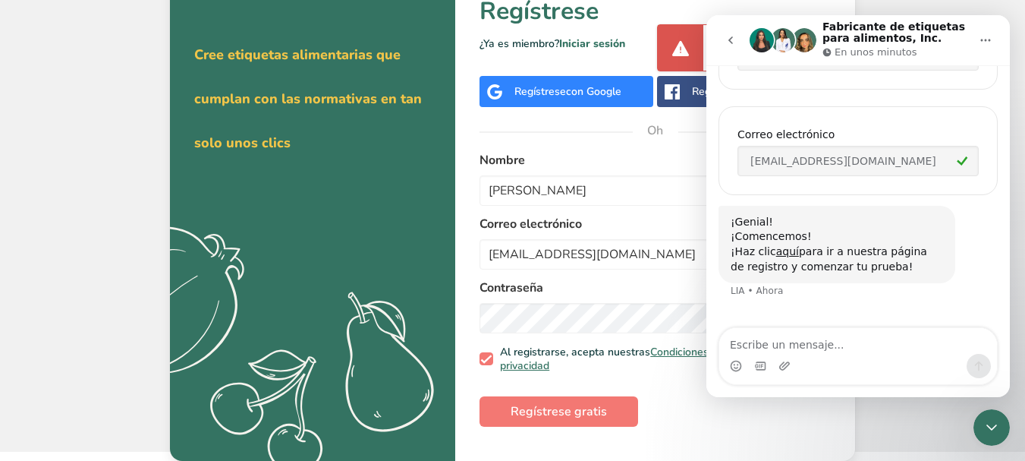
click at [672, 153] on span "Oh" at bounding box center [656, 131] width 46 height 46
click at [1014, 8] on div "Obténga su prueba gratuitamente hoy Cree etiquetas alimentarias que cumplan con…" at bounding box center [512, 197] width 1025 height 510
click at [984, 44] on icon "Inicio" at bounding box center [986, 40] width 12 height 12
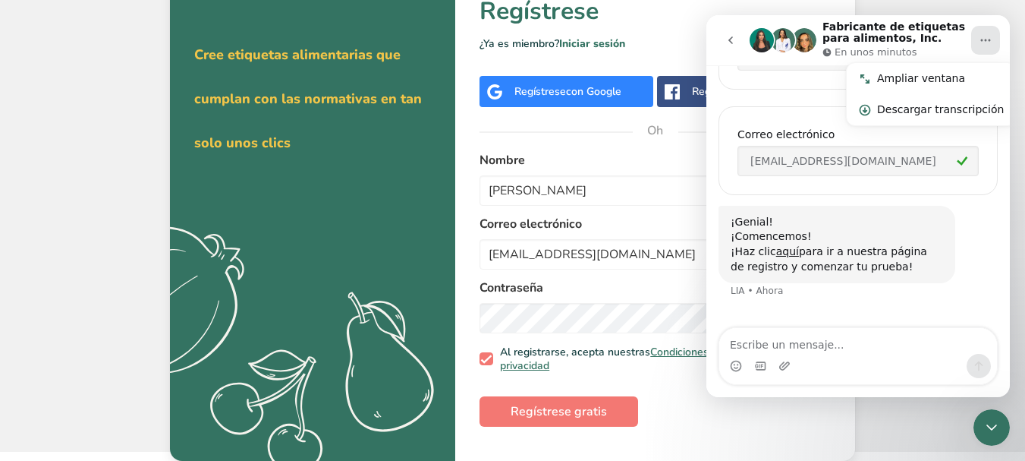
click at [987, 3] on div "Obténga su prueba gratuitamente hoy Cree etiquetas alimentarias que cumplan con…" at bounding box center [512, 197] width 1025 height 510
click at [680, 7] on h1 "Regístrese" at bounding box center [655, 11] width 351 height 36
click at [731, 40] on icon "volver" at bounding box center [731, 40] width 12 height 12
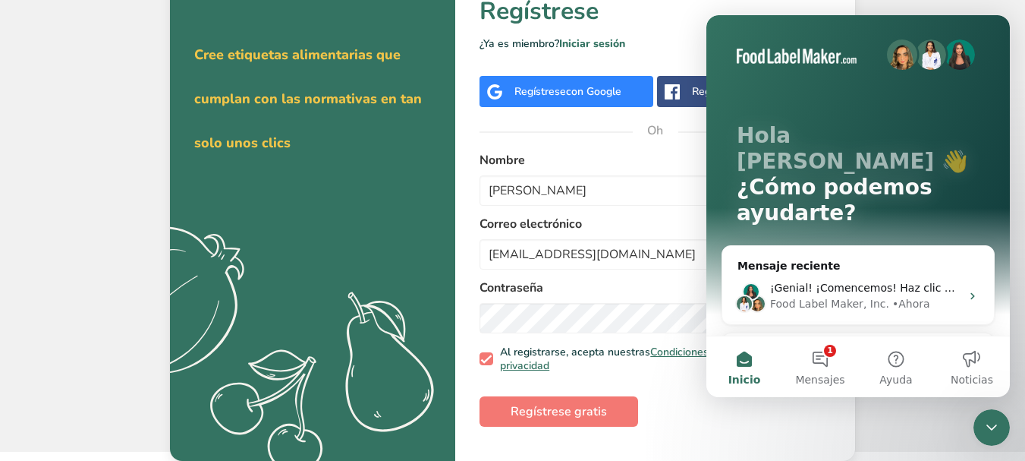
scroll to position [0, 0]
click at [679, 36] on p "¿Ya es miembro? Iniciar sesión" at bounding box center [655, 44] width 351 height 16
click at [579, 423] on button "Regístrese gratis" at bounding box center [559, 411] width 159 height 30
click at [1009, 6] on div "Obténga su prueba gratuitamente hoy Cree etiquetas alimentarias que cumplan con…" at bounding box center [512, 197] width 1025 height 510
click at [580, 414] on font "Regístrese gratis" at bounding box center [559, 411] width 96 height 17
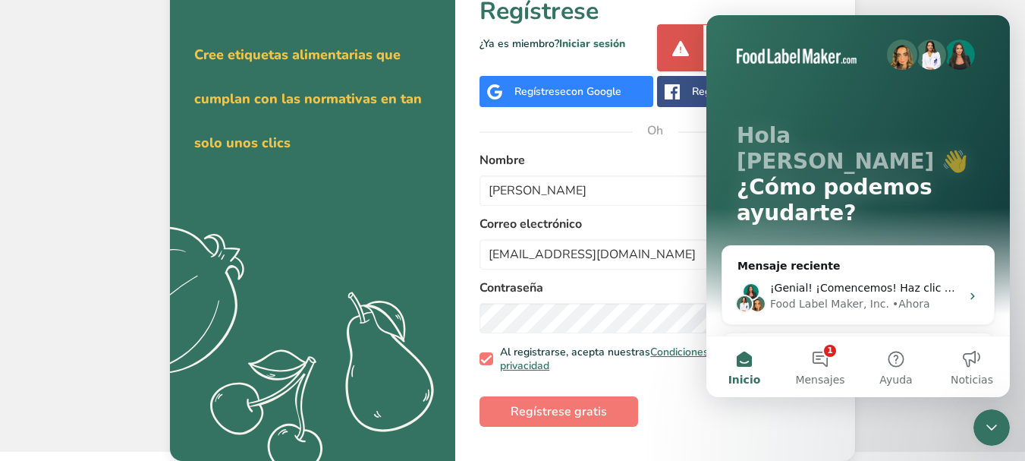
click at [685, 49] on span at bounding box center [681, 48] width 18 height 18
click at [679, 51] on p "¿Ya es miembro? Iniciar sesión" at bounding box center [655, 44] width 351 height 16
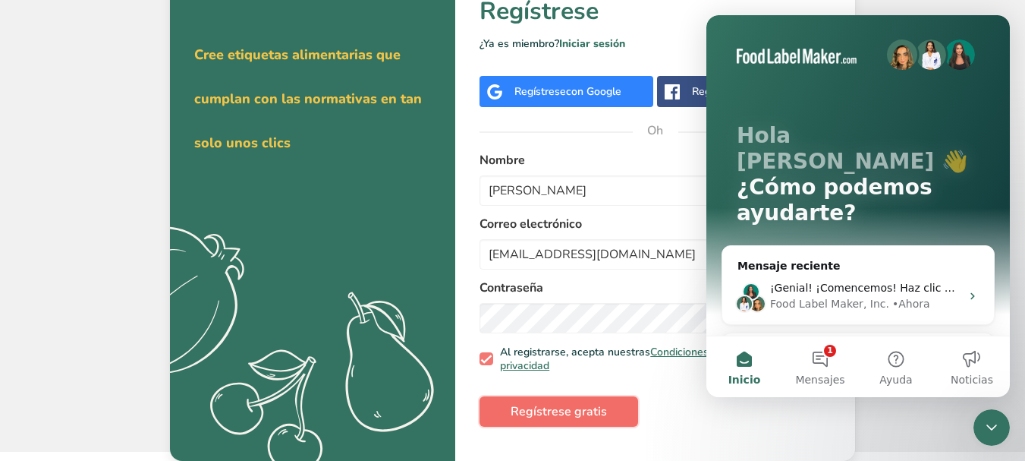
click at [581, 416] on font "Regístrese gratis" at bounding box center [559, 411] width 96 height 17
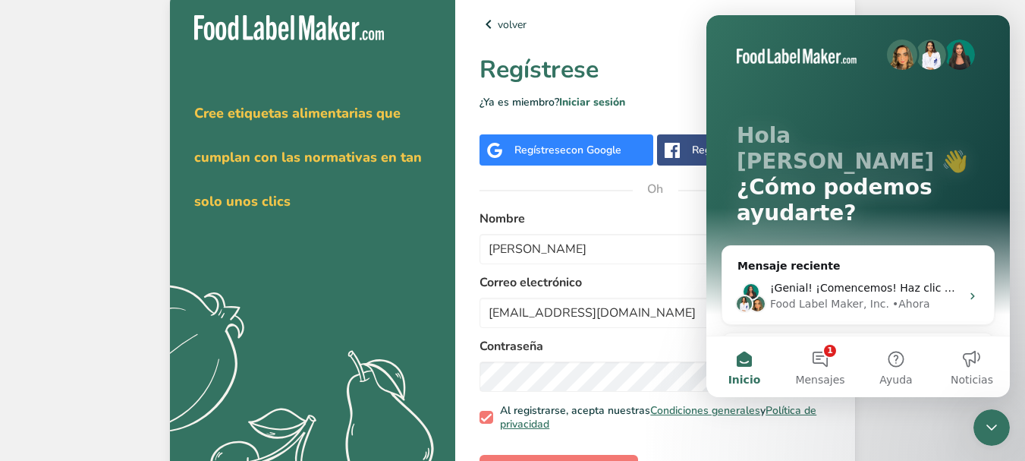
click at [537, 453] on form "Nombre Tania Valladares Correo electrónico vp96002@ues.edu.sv Contraseña Al reg…" at bounding box center [655, 347] width 351 height 276
click at [540, 459] on button "Regístrese gratis" at bounding box center [559, 470] width 159 height 30
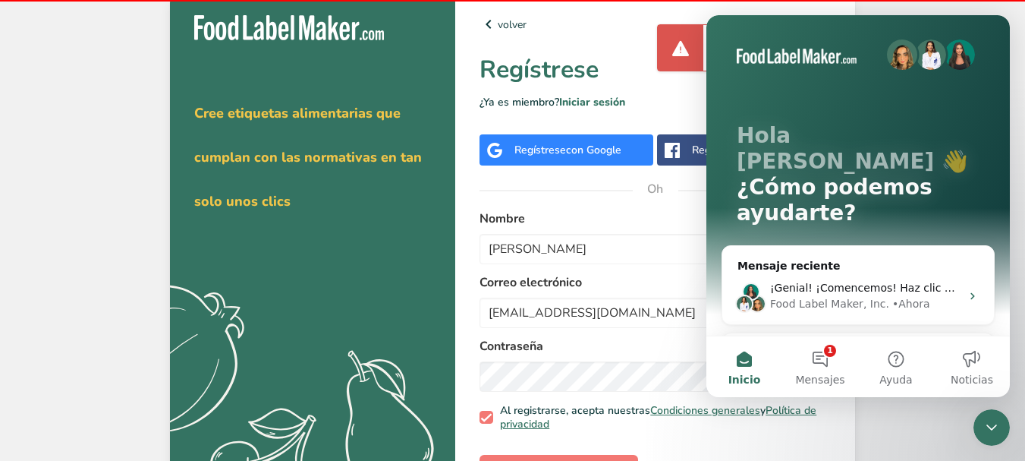
click at [540, 457] on form "Nombre Tania Valladares Correo electrónico vp96002@ues.edu.sv Contraseña Al reg…" at bounding box center [655, 347] width 351 height 276
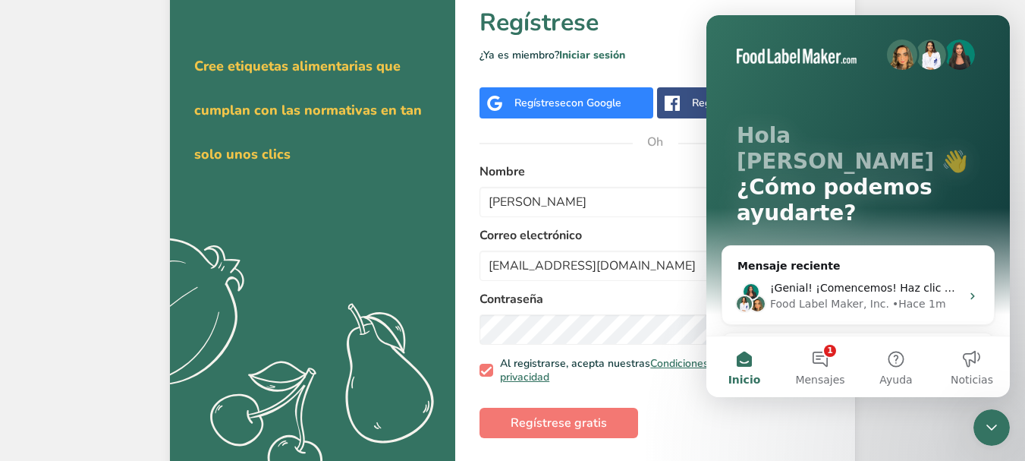
scroll to position [58, 0]
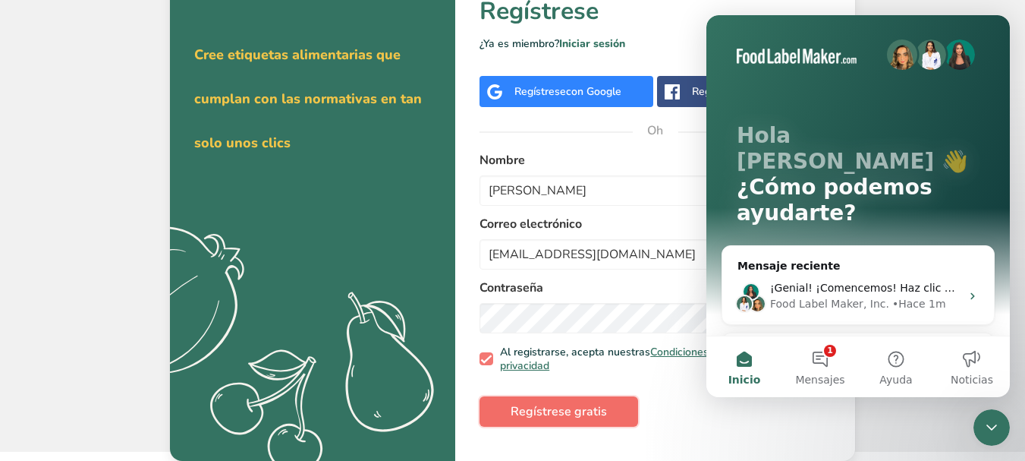
click at [579, 409] on font "Regístrese gratis" at bounding box center [559, 411] width 96 height 17
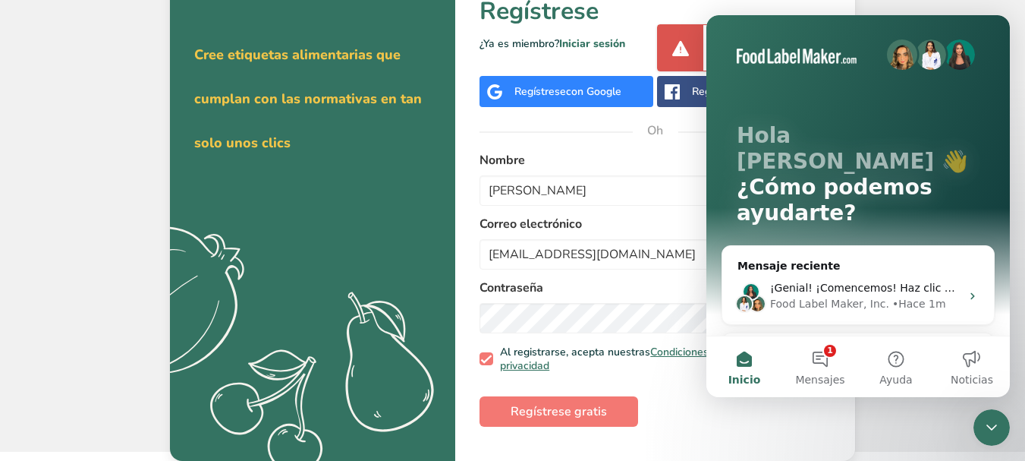
click at [889, 8] on div "Obténga su prueba gratuitamente hoy Cree etiquetas alimentarias que cumplan con…" at bounding box center [512, 197] width 1025 height 510
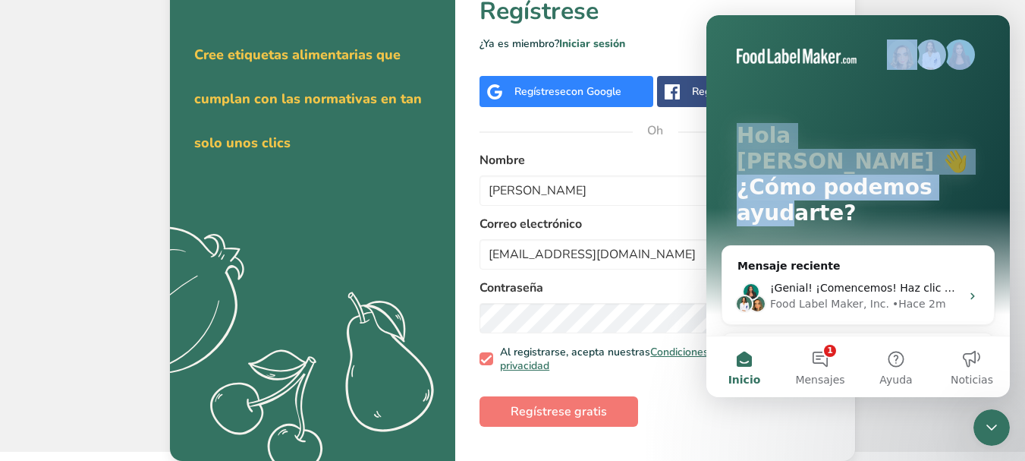
drag, startPoint x: 1594, startPoint y: 28, endPoint x: 781, endPoint y: 202, distance: 831.2
click at [781, 202] on div "Hola Tania 👋 ¿Cómo podemos ayudarte?" at bounding box center [858, 177] width 273 height 325
click at [745, 356] on button "Inicio" at bounding box center [745, 366] width 76 height 61
click at [744, 357] on button "Inicio" at bounding box center [745, 366] width 76 height 61
click at [832, 346] on button "1 Mensajes" at bounding box center [820, 366] width 76 height 61
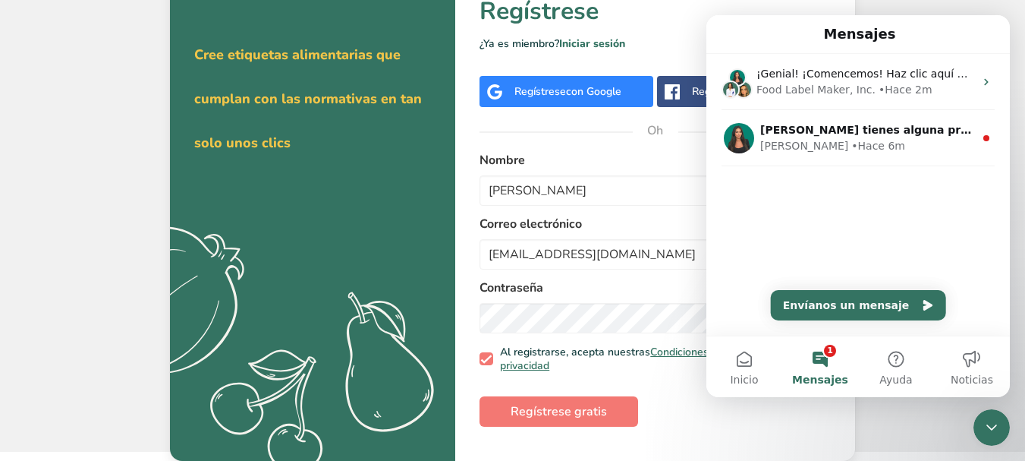
click at [692, 34] on div "volver Regístrese ¿Ya es miembro? Iniciar sesión Regístrese con Google Regístre…" at bounding box center [655, 196] width 400 height 528
click at [294, 59] on font "Cree etiquetas alimentarias que cumplan con las normativas en tan solo unos cli…" at bounding box center [308, 99] width 228 height 106
click at [995, 7] on div "Obténga su prueba gratuitamente hoy Cree etiquetas alimentarias que cumplan con…" at bounding box center [512, 197] width 1025 height 510
click at [903, 423] on div "Obténga su prueba gratuitamente hoy Cree etiquetas alimentarias que cumplan con…" at bounding box center [512, 197] width 1025 height 510
click at [982, 431] on div "Cerrar Intercom Messenger" at bounding box center [992, 427] width 36 height 36
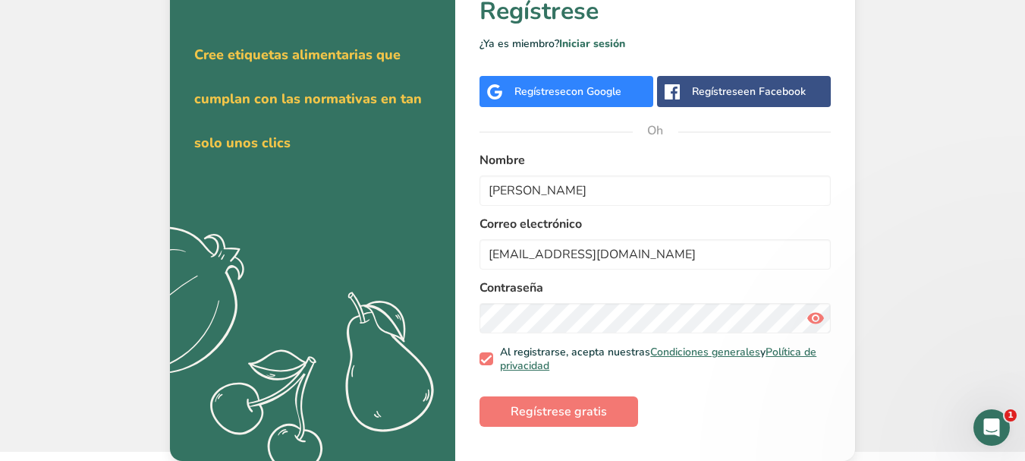
scroll to position [0, 0]
click at [556, 422] on button "Regístrese gratis" at bounding box center [559, 411] width 159 height 30
click at [617, 249] on input "[EMAIL_ADDRESS][DOMAIN_NAME]" at bounding box center [655, 254] width 351 height 30
click at [63, 108] on div "Obténga su prueba gratuitamente hoy Cree etiquetas alimentarias que cumplan con…" at bounding box center [512, 197] width 1025 height 510
